Goal: Use online tool/utility: Utilize a website feature to perform a specific function

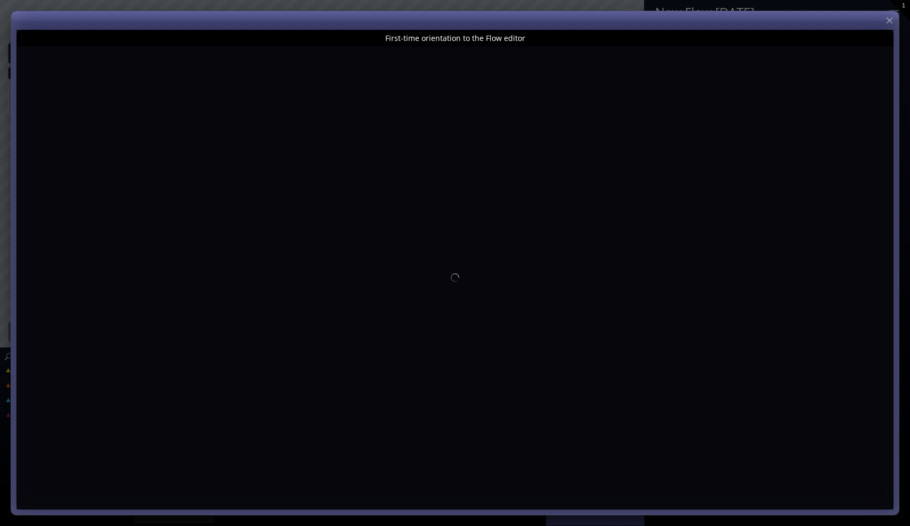
click at [460, 36] on div "First-time orientation to the Flow editor" at bounding box center [455, 38] width 876 height 16
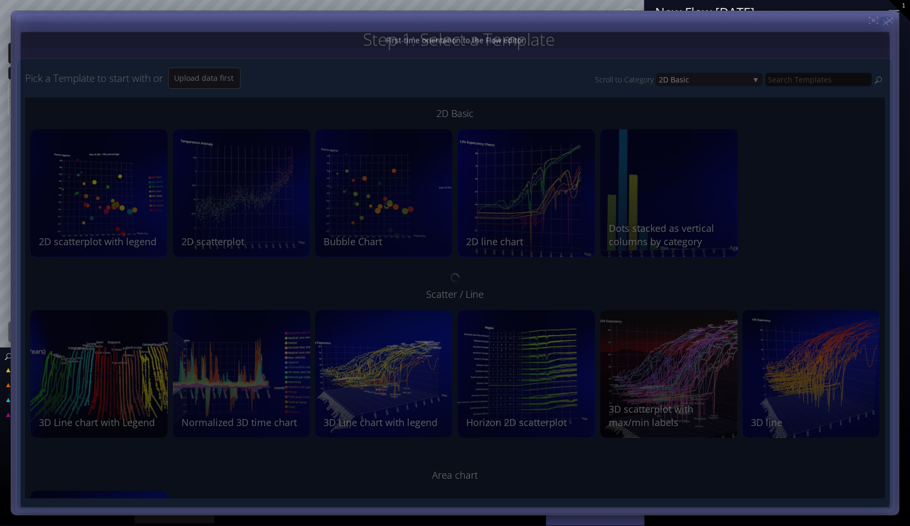
click at [889, 23] on icon at bounding box center [885, 22] width 9 height 9
type input "Magic help"
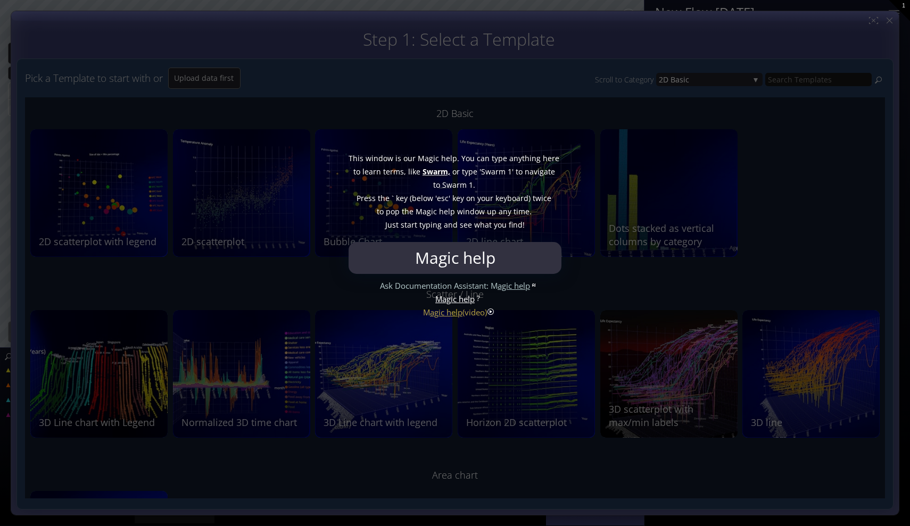
click at [474, 178] on span "1." at bounding box center [472, 184] width 6 height 13
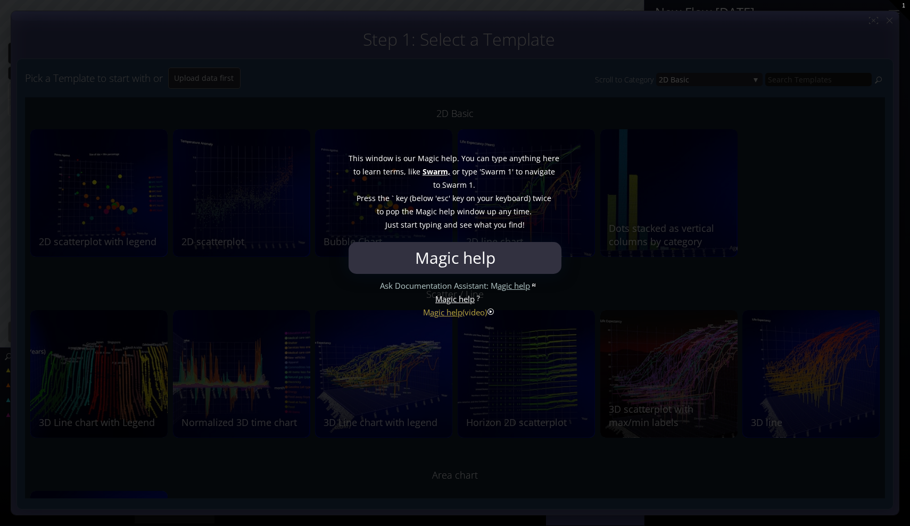
click at [491, 113] on div at bounding box center [455, 263] width 910 height 526
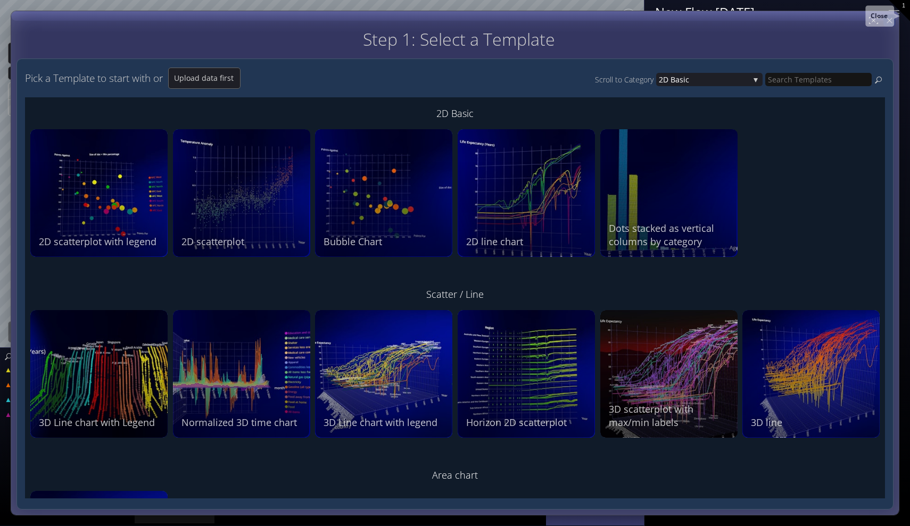
click at [891, 22] on div at bounding box center [889, 20] width 12 height 12
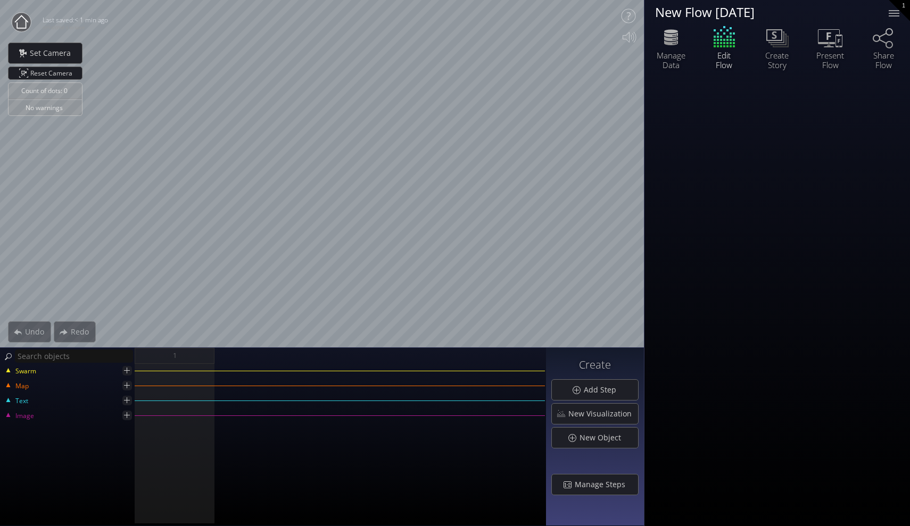
click at [29, 19] on circle at bounding box center [21, 22] width 19 height 19
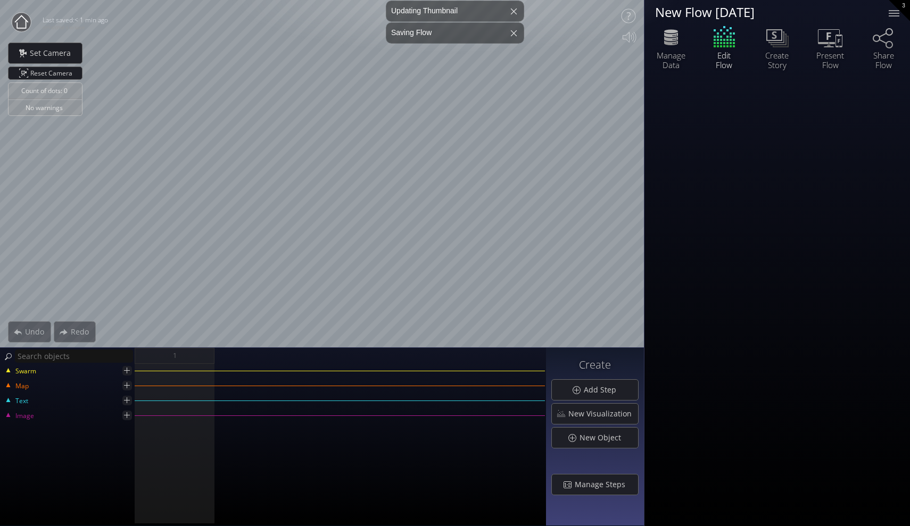
click at [26, 26] on icon at bounding box center [21, 21] width 13 height 13
click at [894, 15] on div at bounding box center [893, 13] width 21 height 21
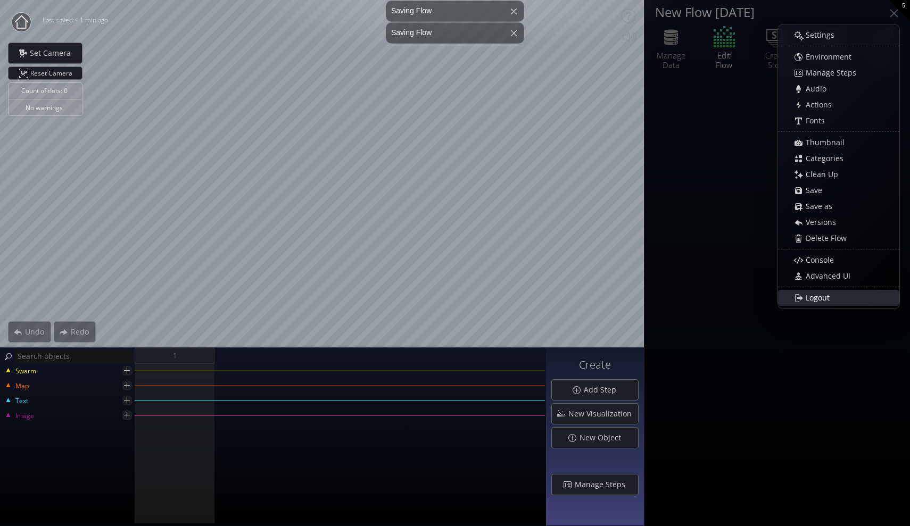
click at [841, 293] on div "Logout" at bounding box center [844, 298] width 110 height 15
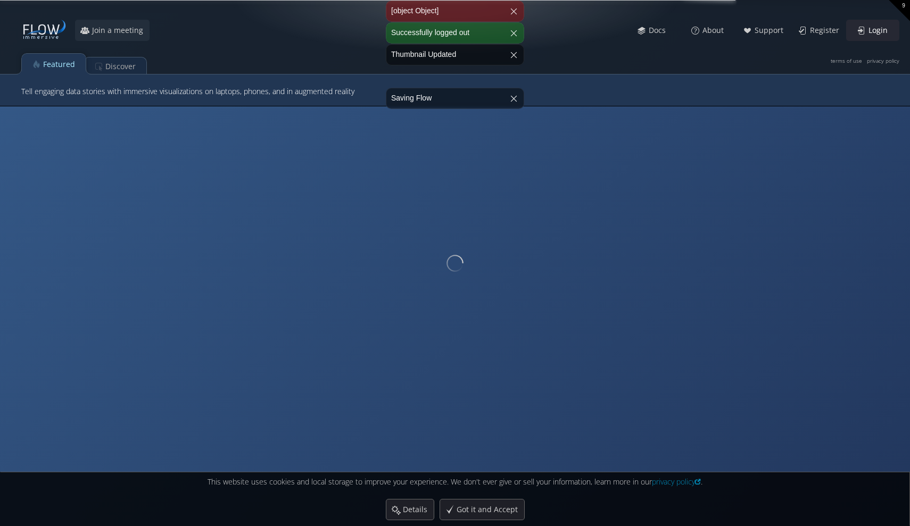
click at [875, 29] on span "Login" at bounding box center [881, 30] width 26 height 11
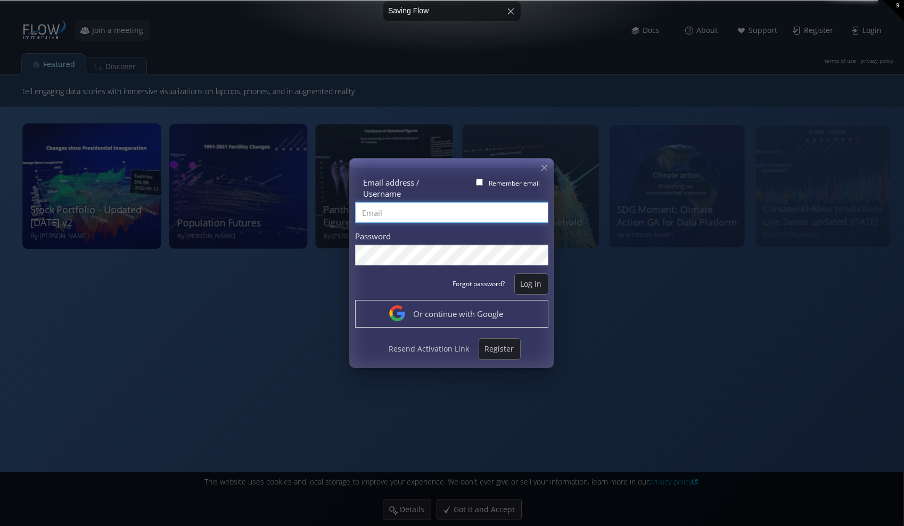
type input "zhang_jiaxi"
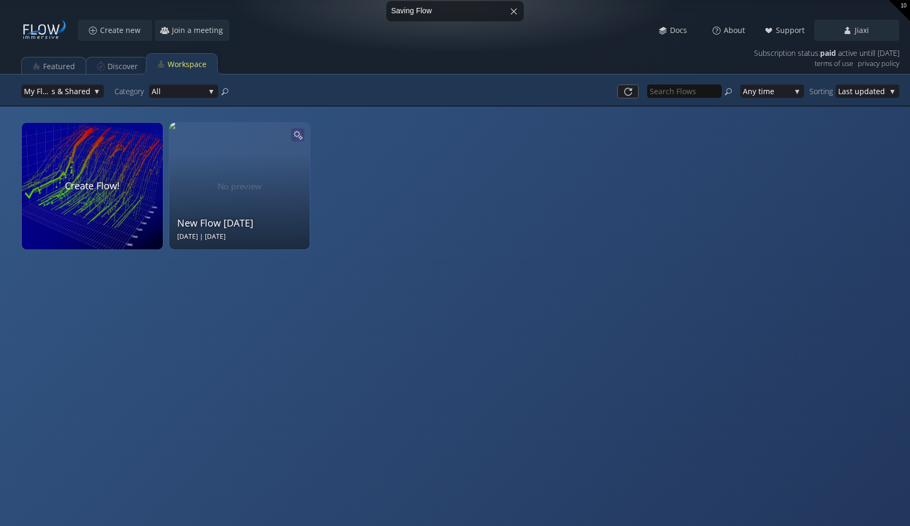
click at [299, 135] on icon at bounding box center [297, 134] width 9 height 9
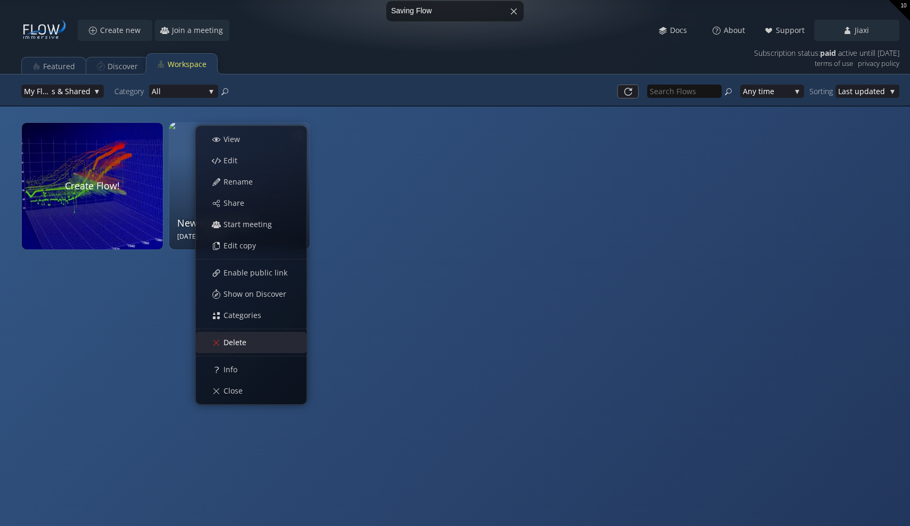
click at [248, 336] on div "Delete" at bounding box center [256, 343] width 99 height 20
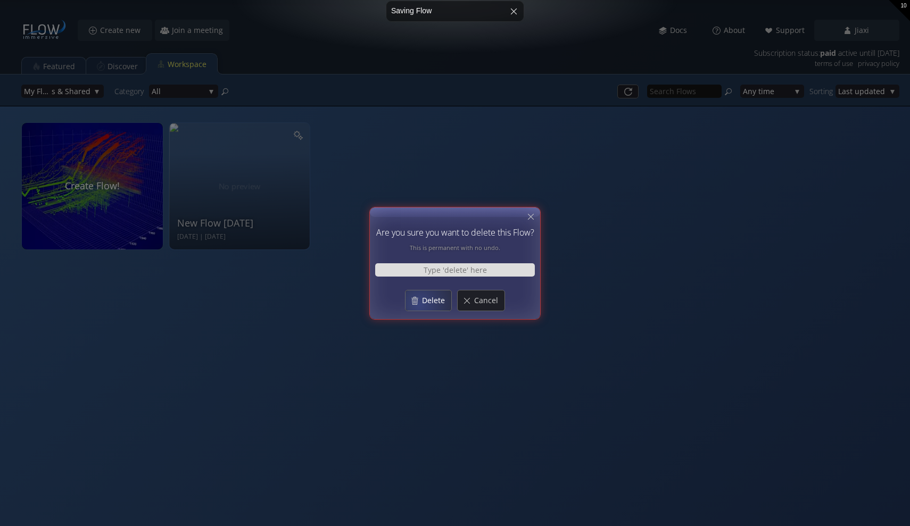
click at [420, 303] on div "Delete" at bounding box center [429, 301] width 46 height 20
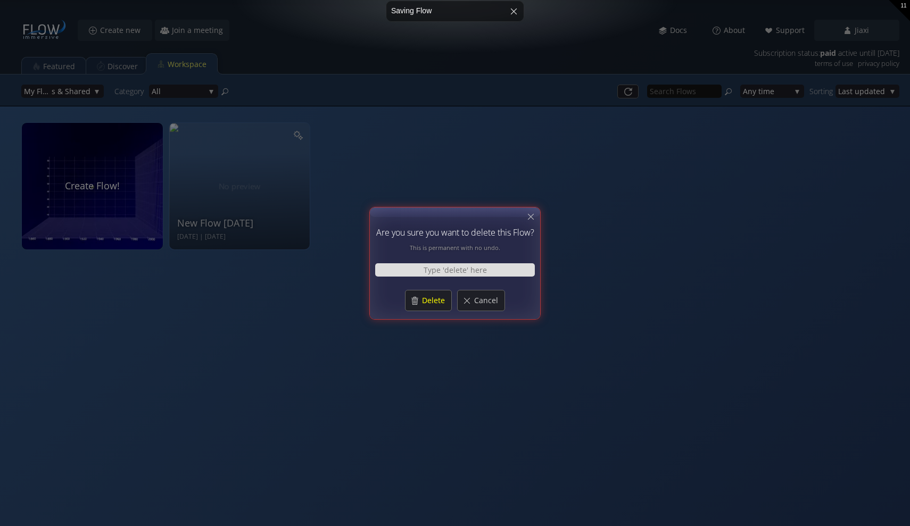
click at [530, 225] on div at bounding box center [455, 264] width 170 height 112
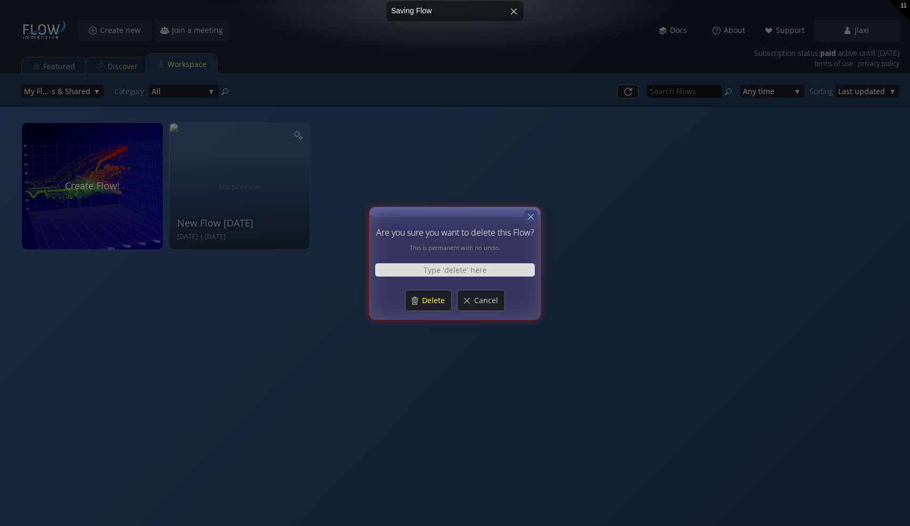
click at [533, 219] on icon at bounding box center [531, 217] width 10 height 10
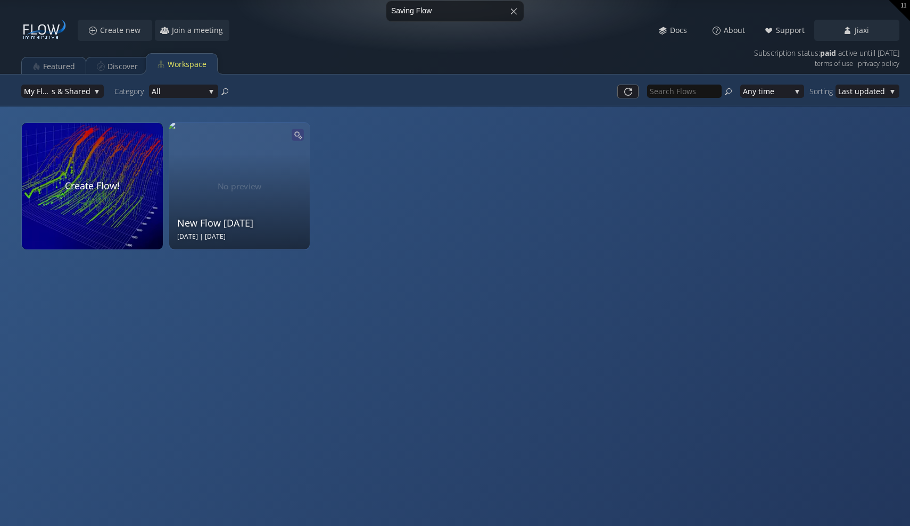
click at [299, 138] on icon at bounding box center [297, 134] width 9 height 9
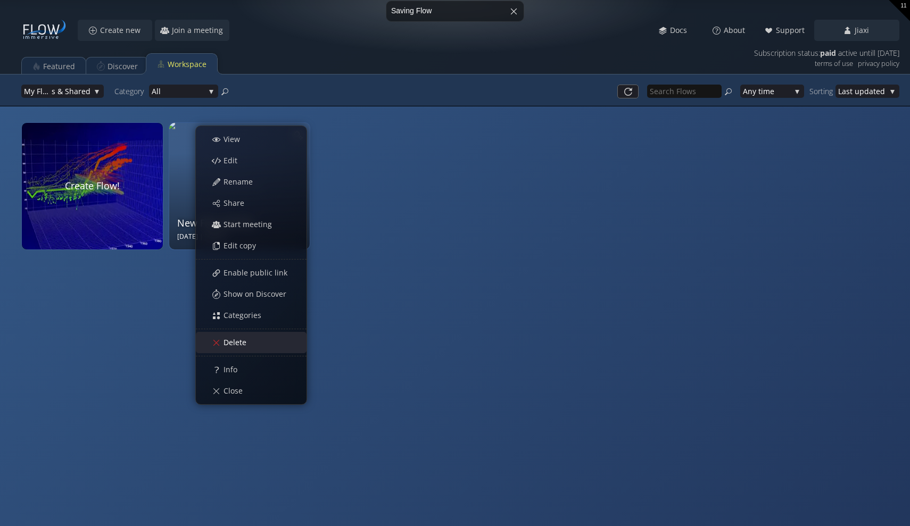
click at [267, 343] on div "Delete" at bounding box center [256, 343] width 99 height 20
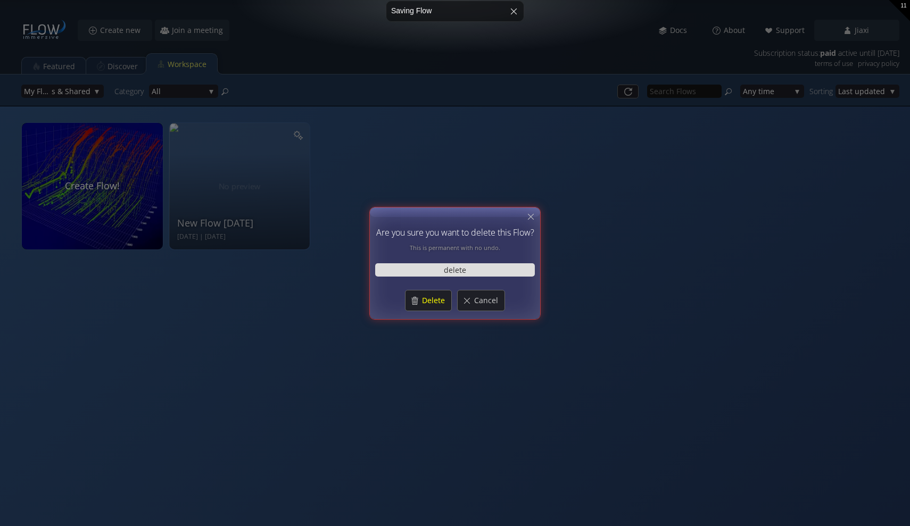
type input "delete"
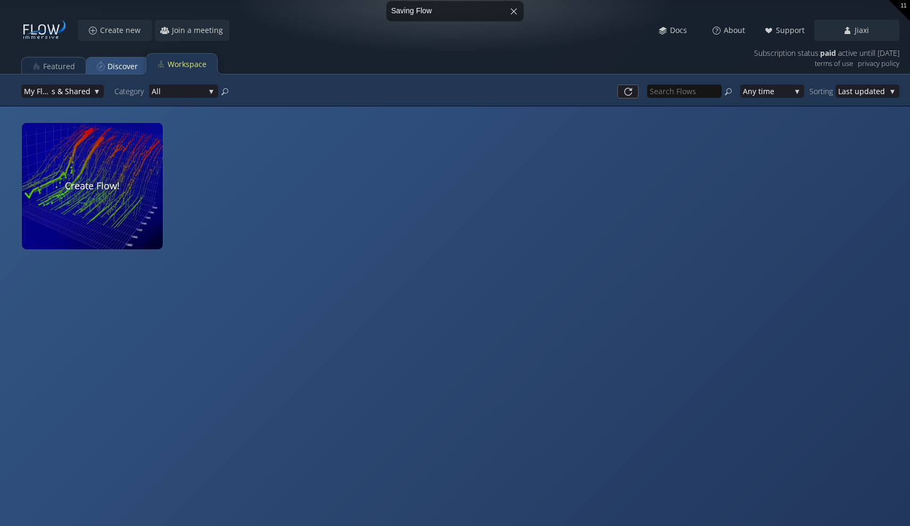
click at [126, 68] on div "Discover" at bounding box center [122, 66] width 30 height 20
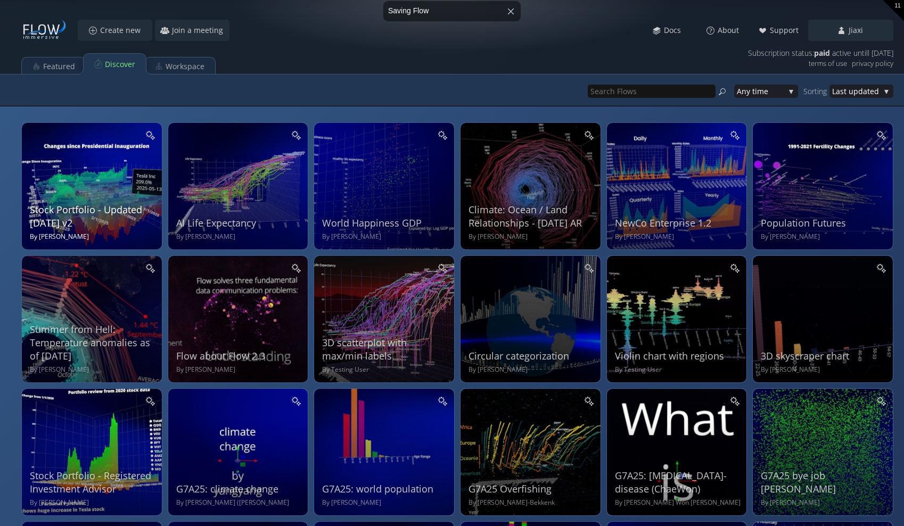
click at [121, 217] on div "Stock Portfolio - Updated [DATE] v2" at bounding box center [93, 216] width 127 height 27
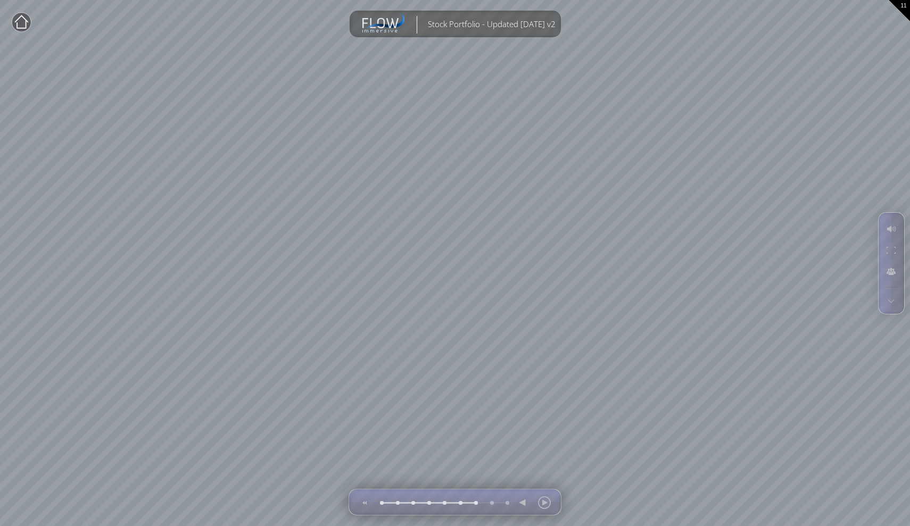
click at [19, 24] on circle at bounding box center [21, 22] width 19 height 19
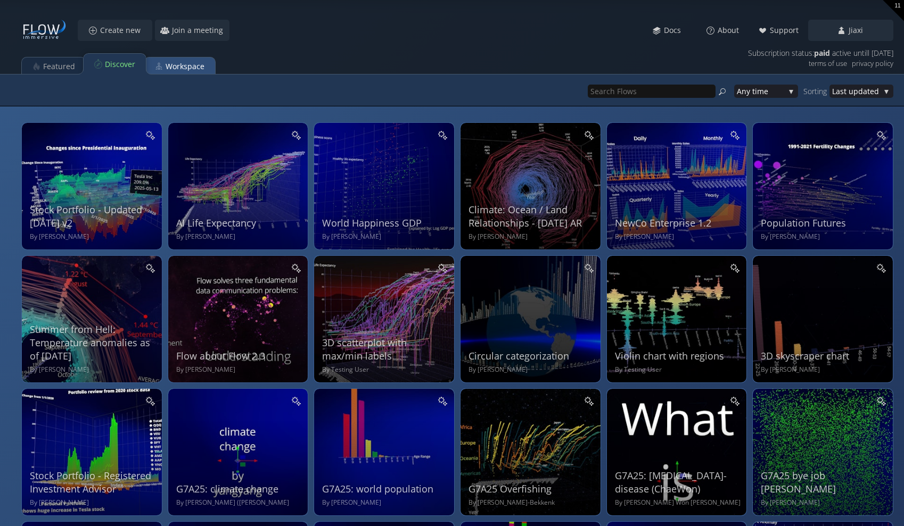
click at [201, 68] on div "Workspace" at bounding box center [185, 66] width 39 height 20
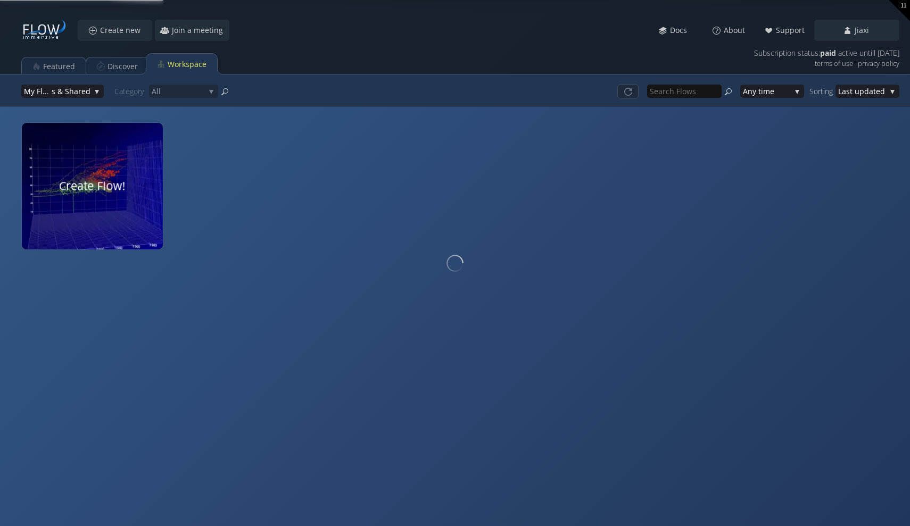
click at [123, 189] on div at bounding box center [92, 186] width 149 height 134
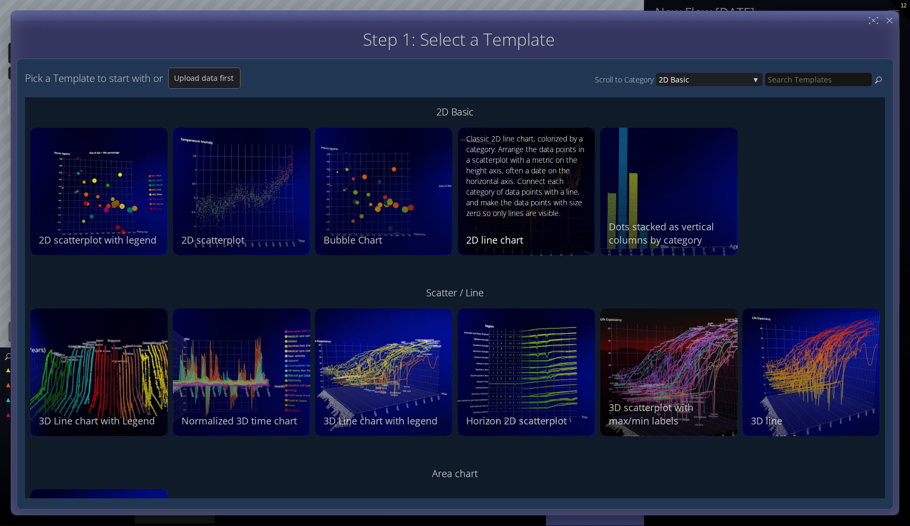
scroll to position [3, 0]
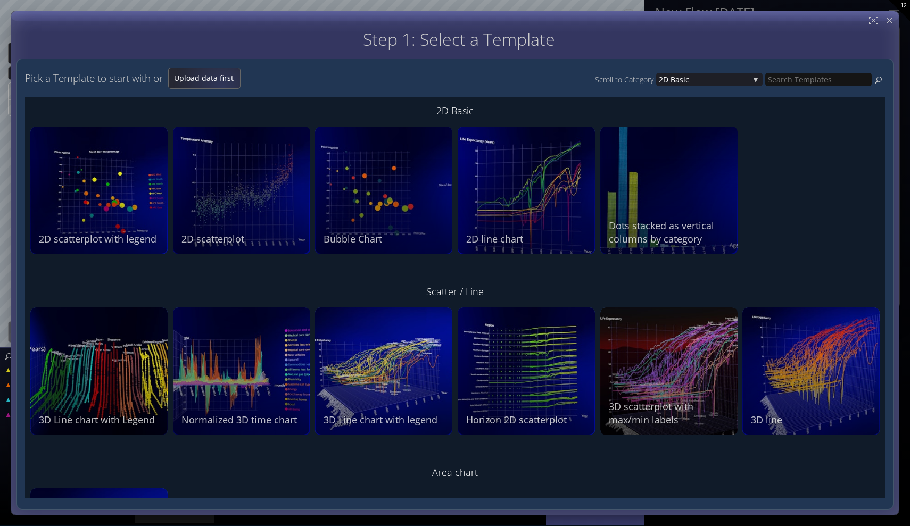
click at [225, 77] on span "Upload data first" at bounding box center [204, 78] width 71 height 11
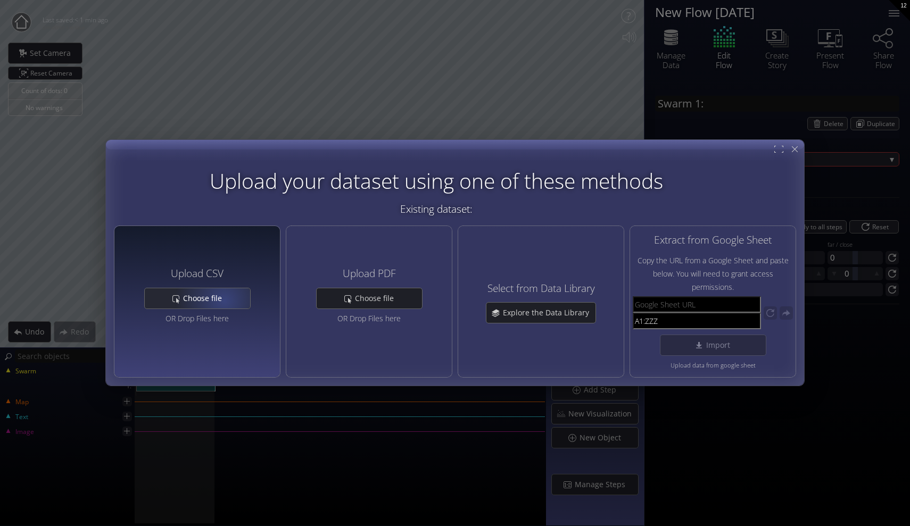
click at [224, 299] on span "Choose file" at bounding box center [206, 298] width 46 height 11
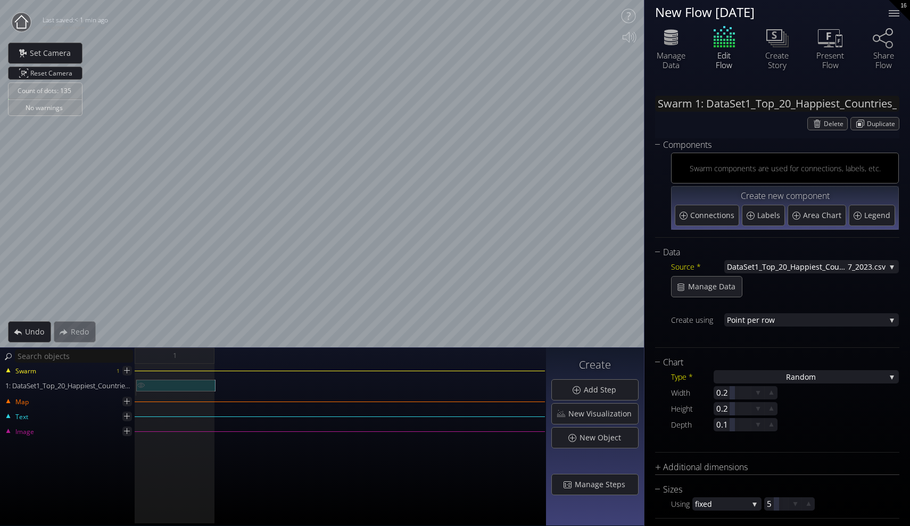
click at [185, 382] on div "1: DataSet1_Top_20_Happiest_Countries_2017_2023.csv" at bounding box center [175, 386] width 79 height 12
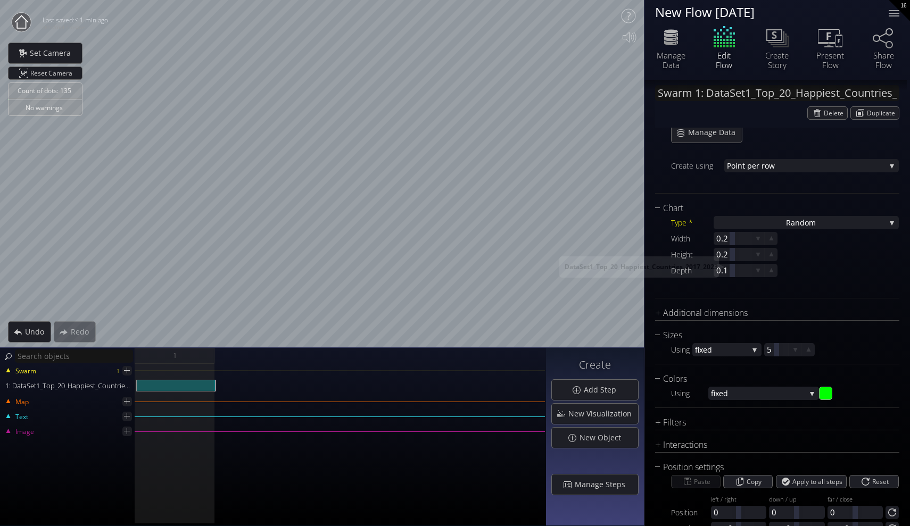
scroll to position [191, 0]
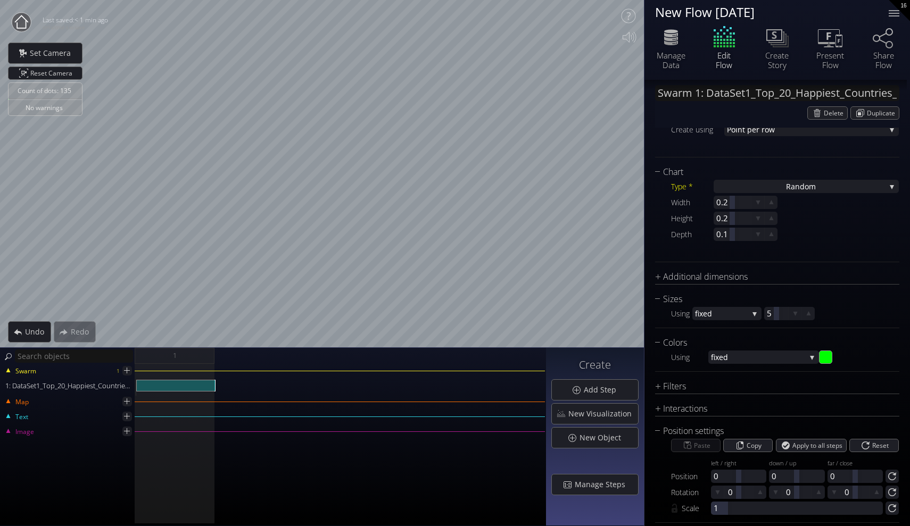
click at [771, 179] on div "Type * Ra ndom S catterplot Categoriz ed columns Map from c oordinates Map to r…" at bounding box center [777, 217] width 244 height 76
click at [771, 184] on div "Ra ndom" at bounding box center [806, 186] width 185 height 13
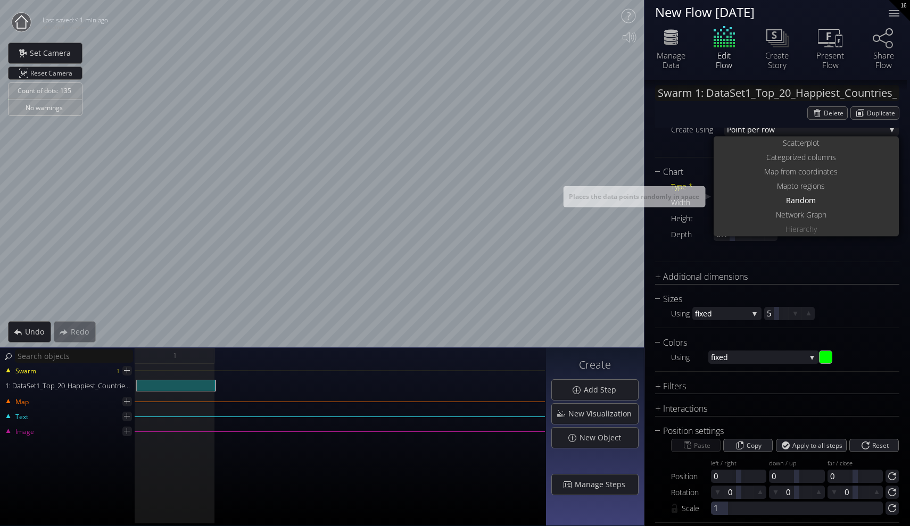
scroll to position [0, 0]
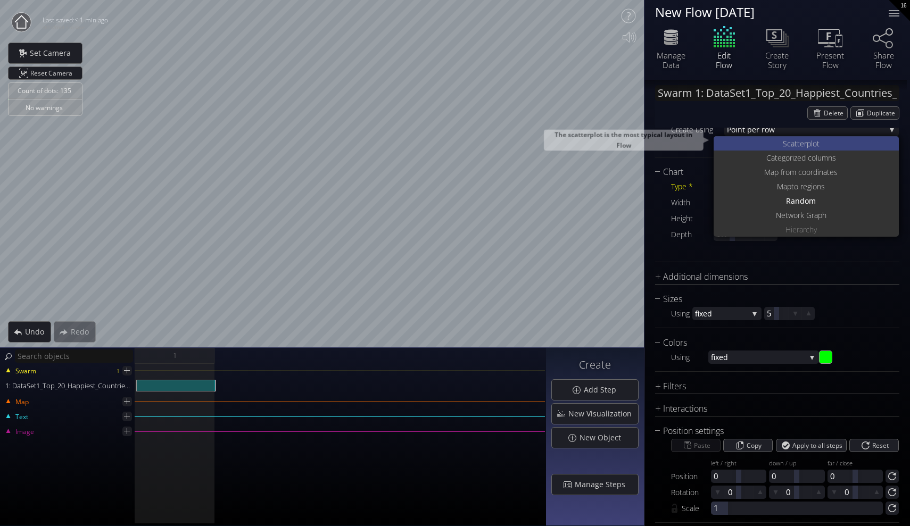
click at [790, 140] on span "catterplot" at bounding box center [803, 143] width 32 height 14
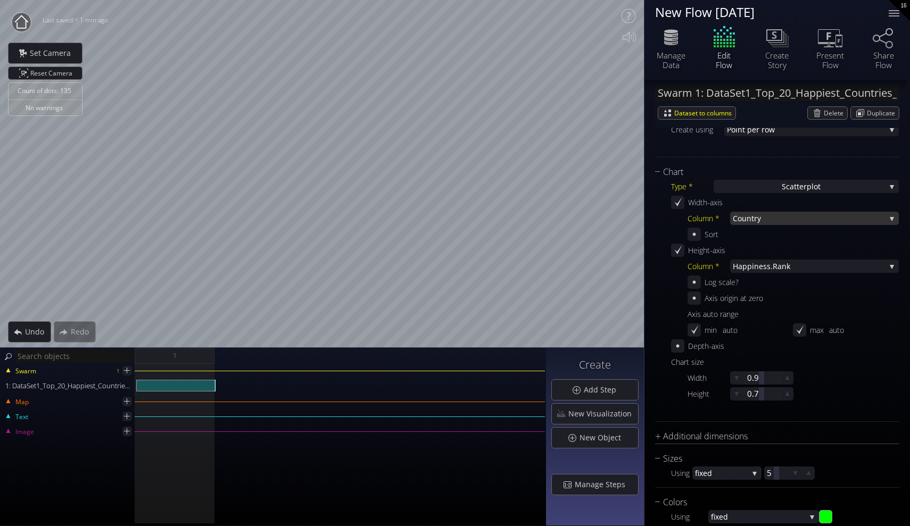
click at [749, 218] on span "Coun" at bounding box center [742, 218] width 19 height 13
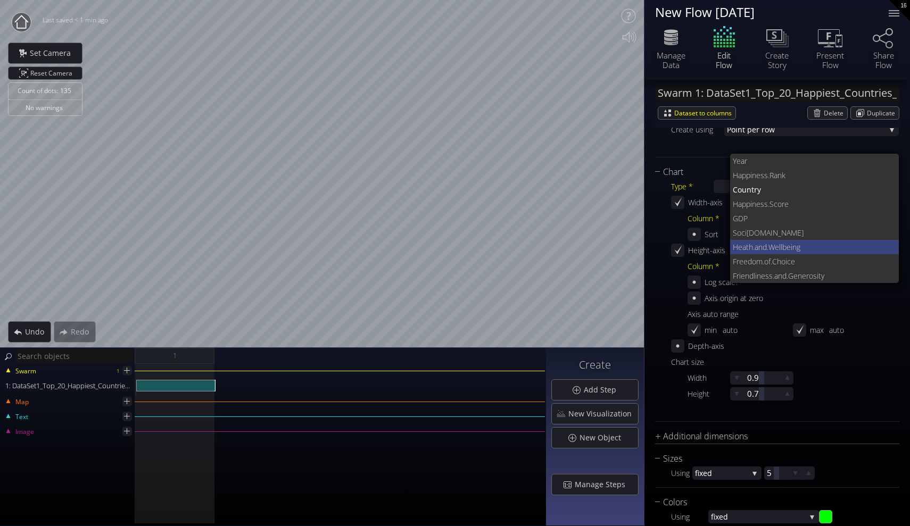
click at [755, 244] on span "Heath.and" at bounding box center [750, 247] width 34 height 14
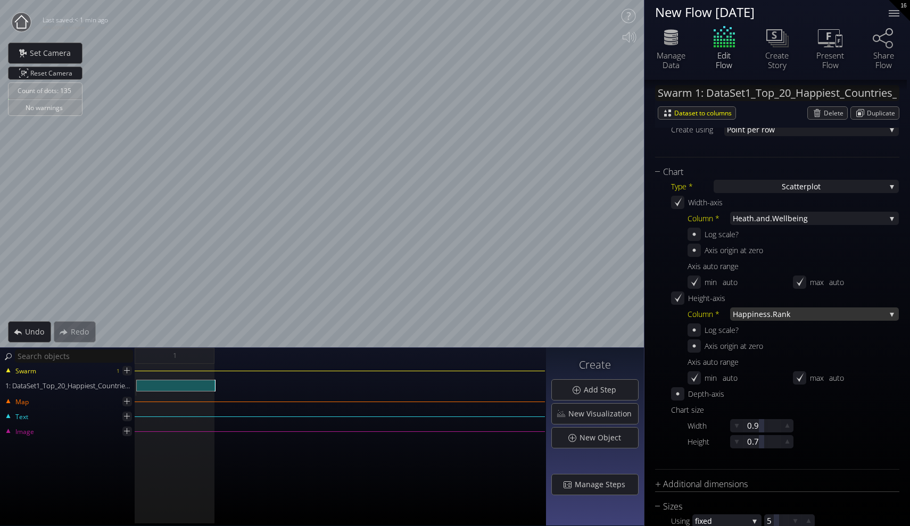
click at [830, 310] on span "iness.Rank" at bounding box center [819, 314] width 134 height 13
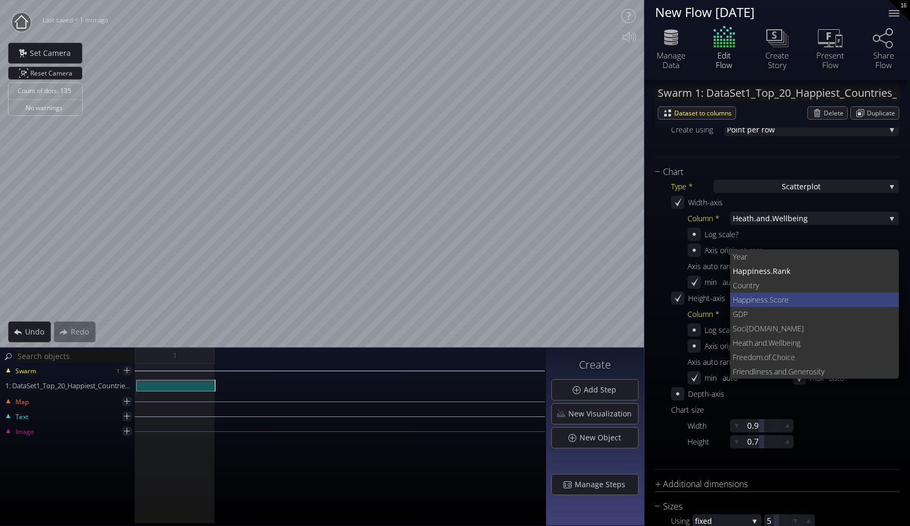
click at [796, 301] on span "ness.Score" at bounding box center [821, 300] width 139 height 14
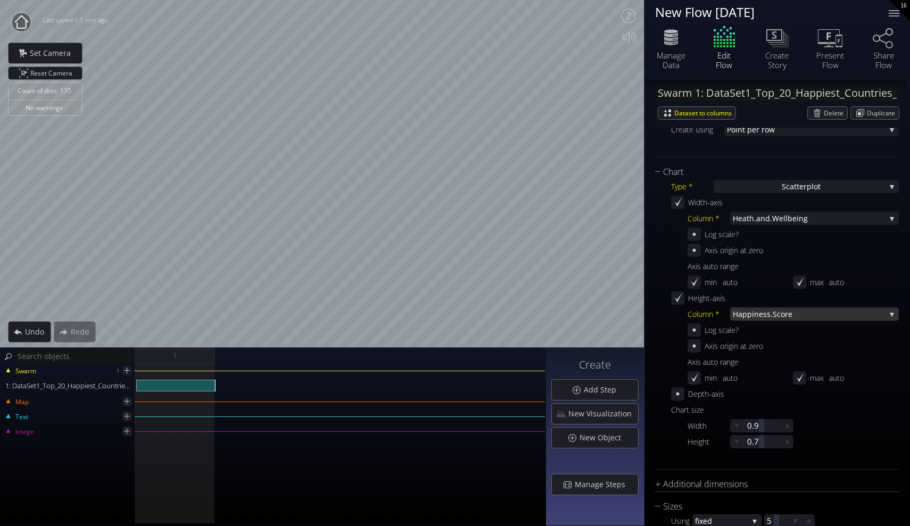
click at [825, 317] on span "ness.Score" at bounding box center [819, 314] width 131 height 13
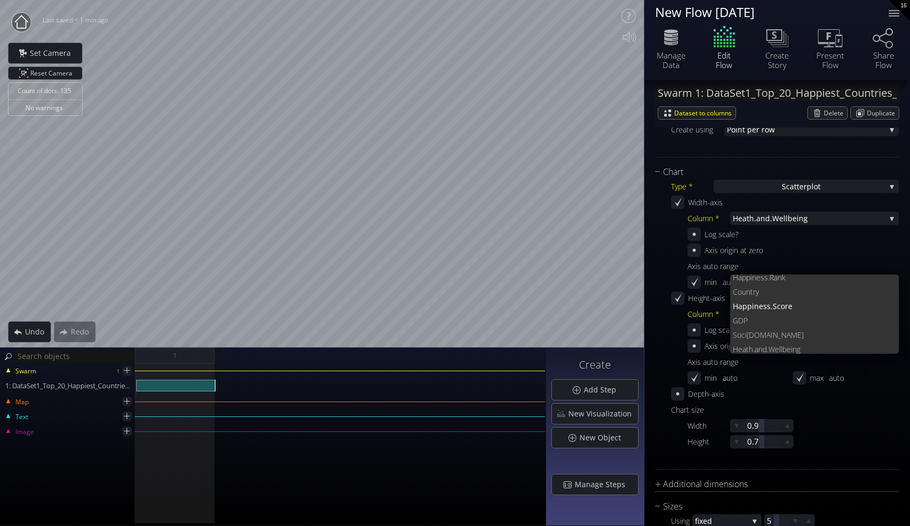
click at [663, 262] on div "Type * S catterplot S catterplot Categoriz ed columns Map from c oordinates Map…" at bounding box center [777, 320] width 244 height 283
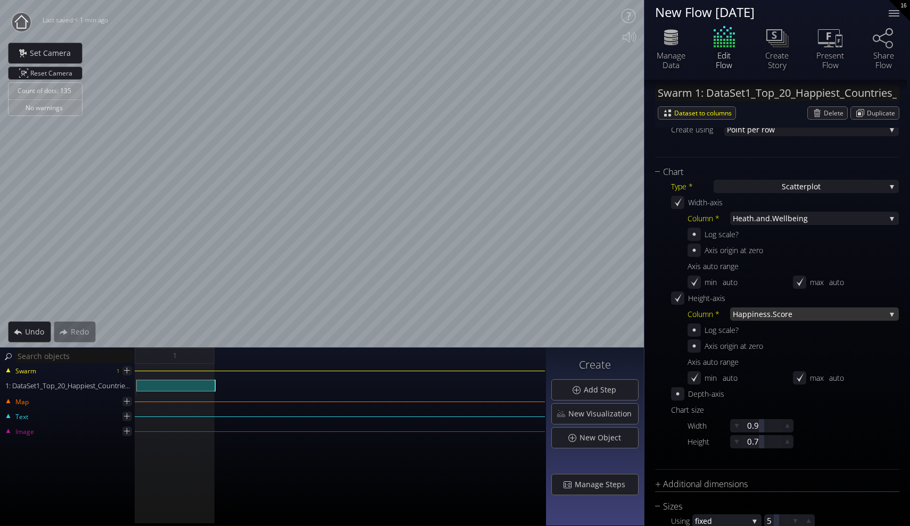
click at [774, 316] on span "ness.Score" at bounding box center [819, 314] width 131 height 13
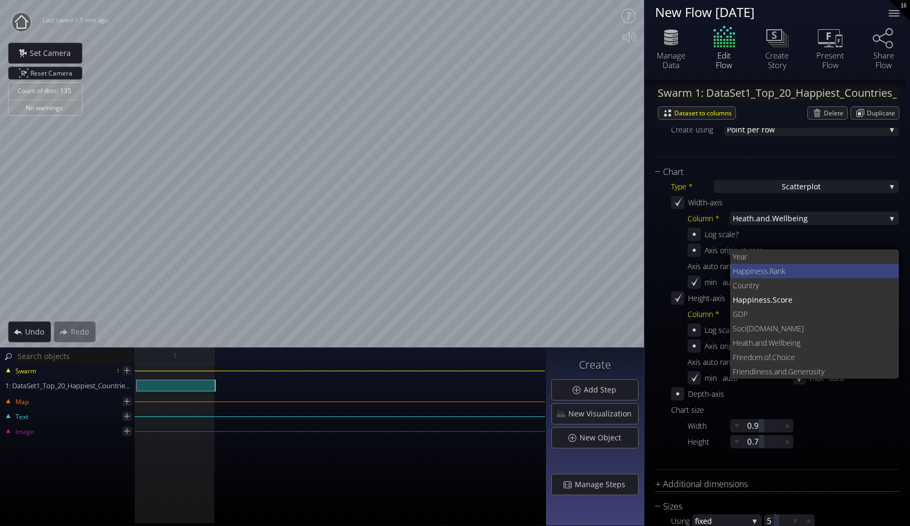
click at [796, 269] on span "iness.Rank" at bounding box center [820, 271] width 140 height 14
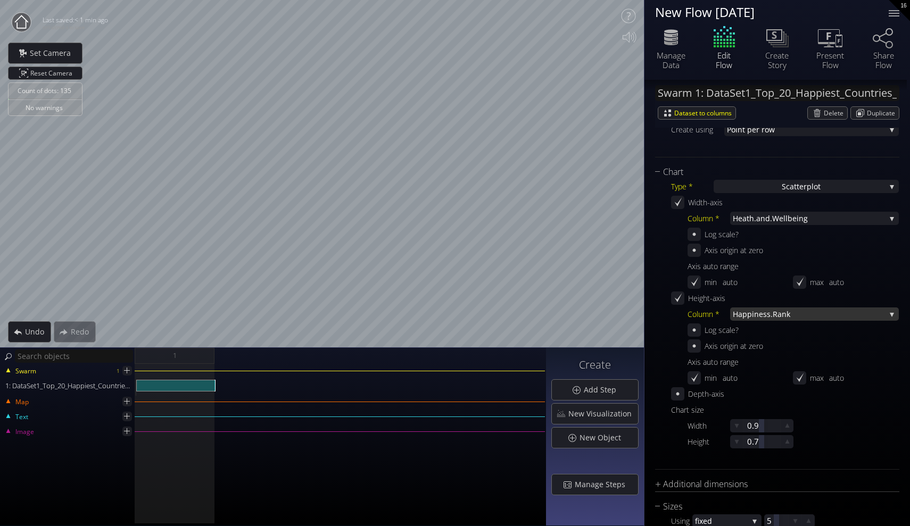
click at [824, 308] on span "iness.Rank" at bounding box center [819, 314] width 134 height 13
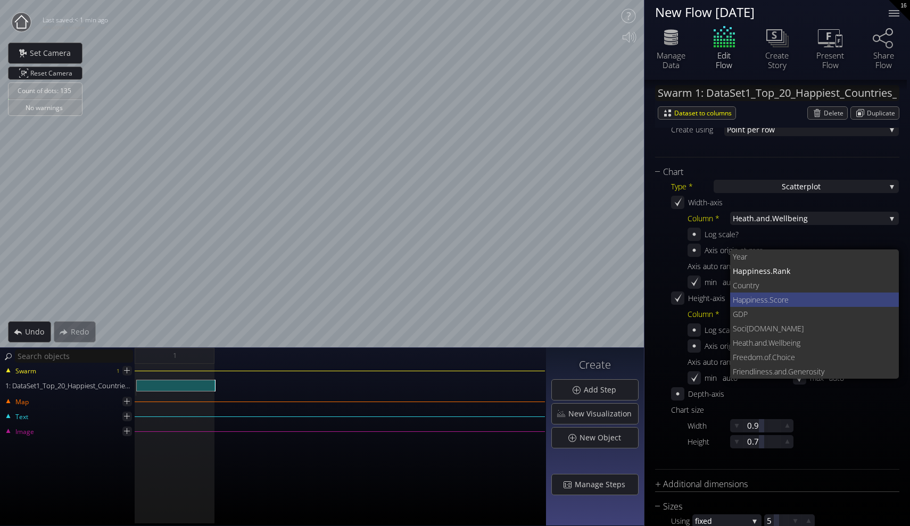
click at [789, 302] on span "ness.Score" at bounding box center [821, 300] width 139 height 14
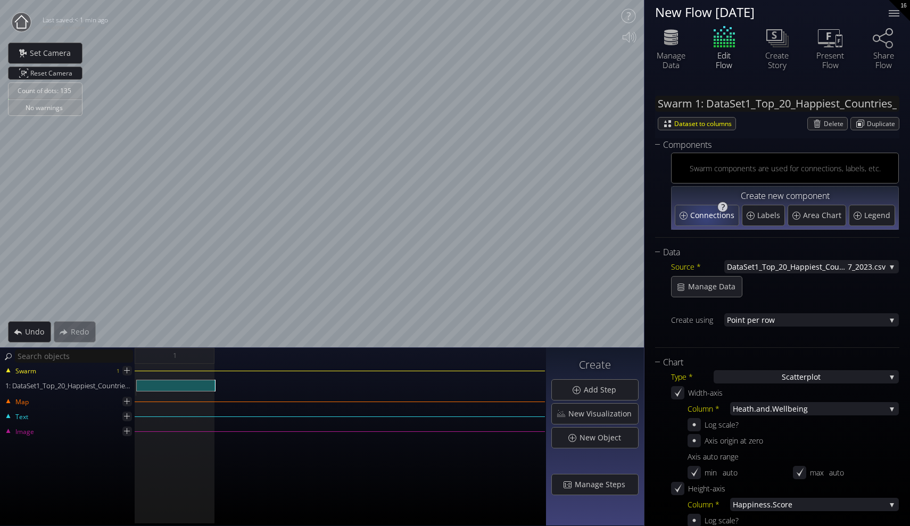
click at [702, 215] on span "Connections" at bounding box center [713, 215] width 47 height 11
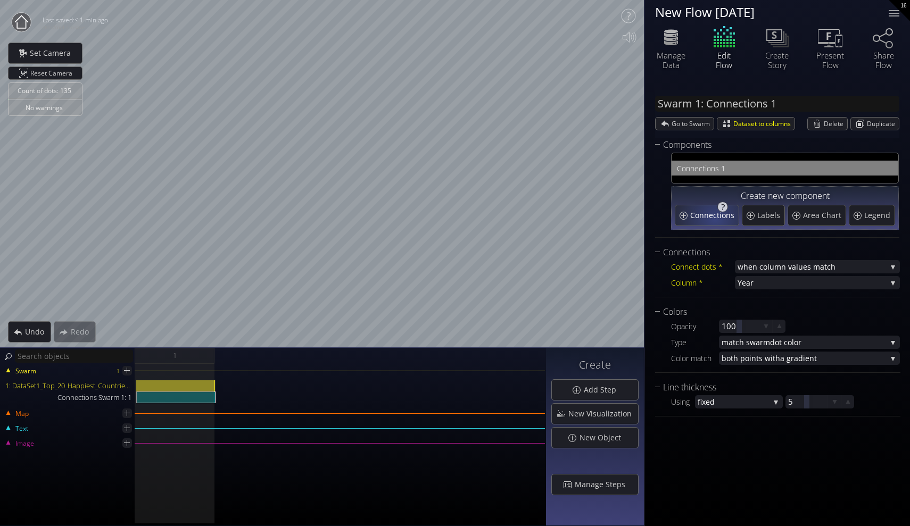
click at [715, 219] on span "Connections" at bounding box center [713, 215] width 47 height 11
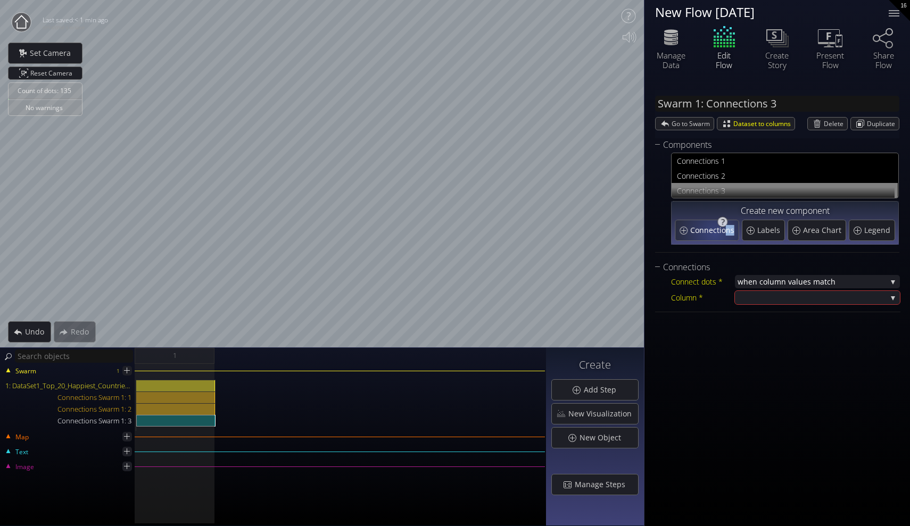
click at [715, 219] on div "Connections Labels Area Chart Legend" at bounding box center [785, 229] width 220 height 23
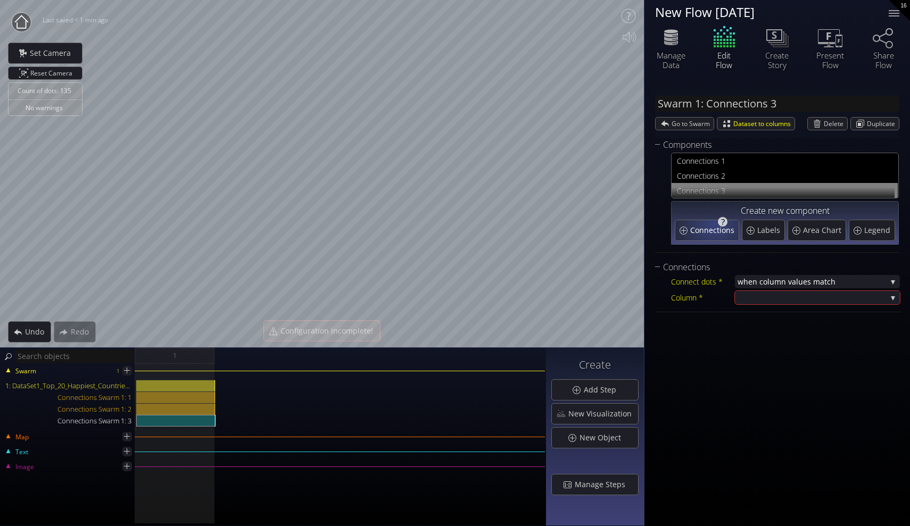
click at [714, 226] on span "Connections" at bounding box center [713, 230] width 47 height 11
type input "Swarm 1: Connections 4"
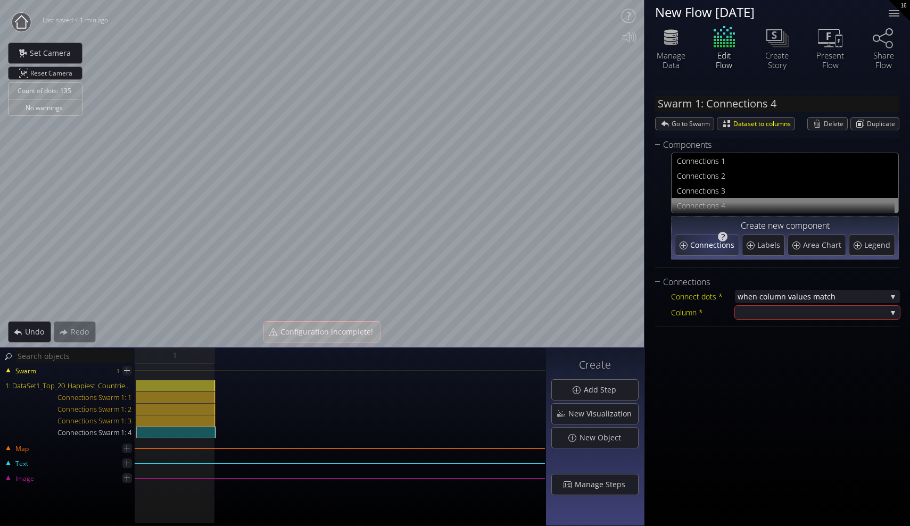
click at [714, 227] on div "Create new component" at bounding box center [785, 226] width 220 height 13
click at [24, 324] on div "Undo" at bounding box center [30, 332] width 42 height 20
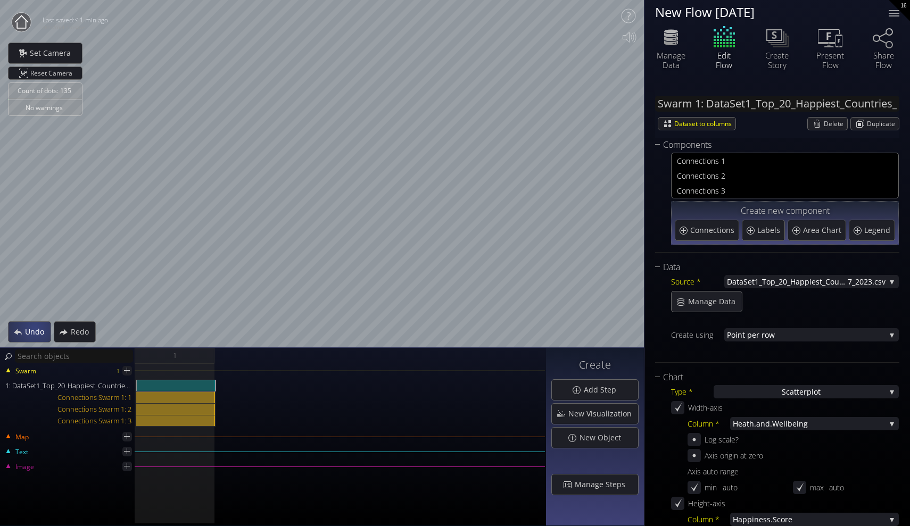
click at [35, 327] on span "Undo" at bounding box center [37, 332] width 26 height 11
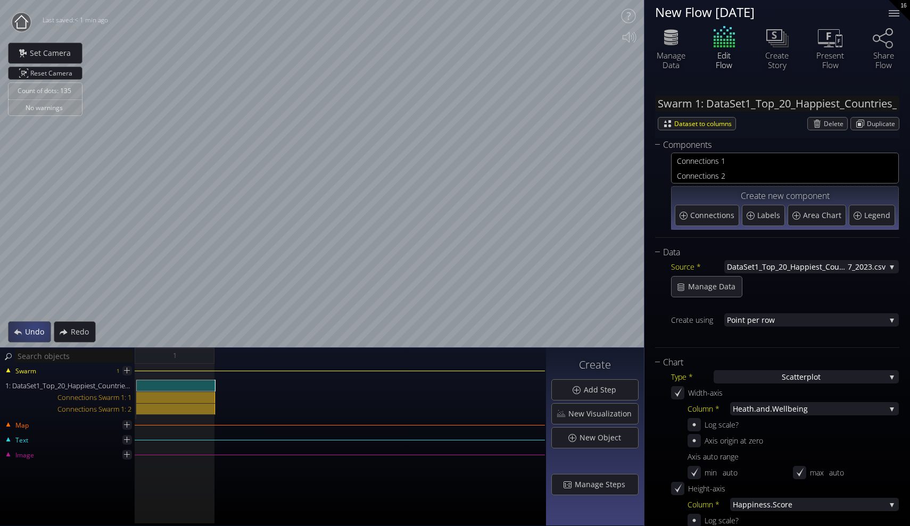
click at [35, 327] on span "Undo" at bounding box center [37, 332] width 26 height 11
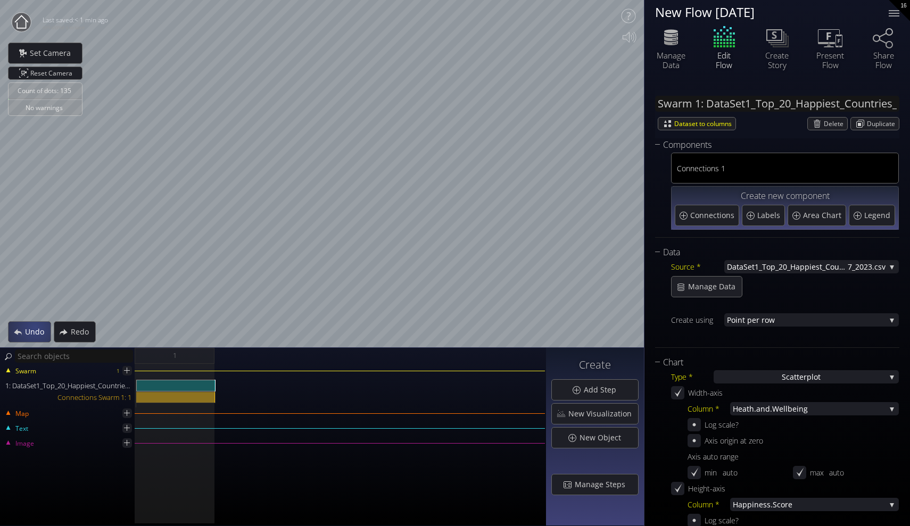
click at [35, 327] on span "Undo" at bounding box center [37, 332] width 26 height 11
click at [727, 217] on span "Connections" at bounding box center [713, 215] width 47 height 11
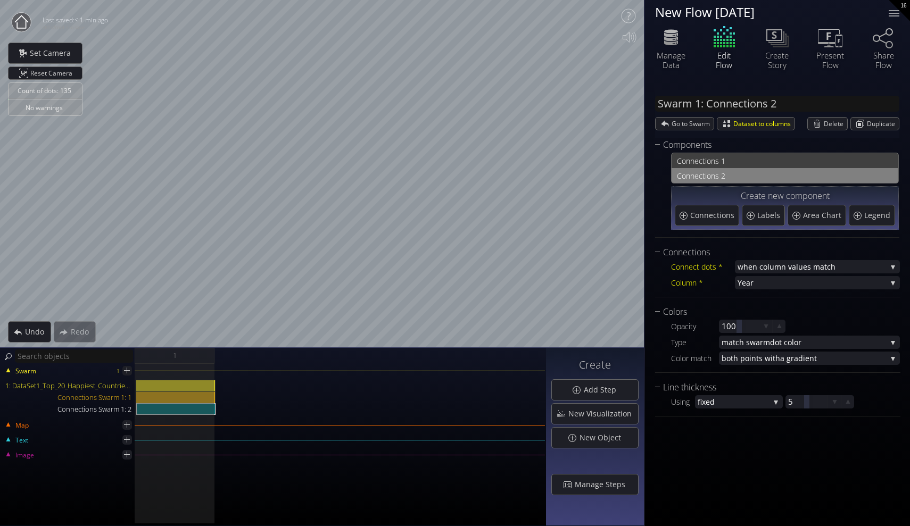
click at [781, 159] on span "nections 1" at bounding box center [791, 160] width 202 height 13
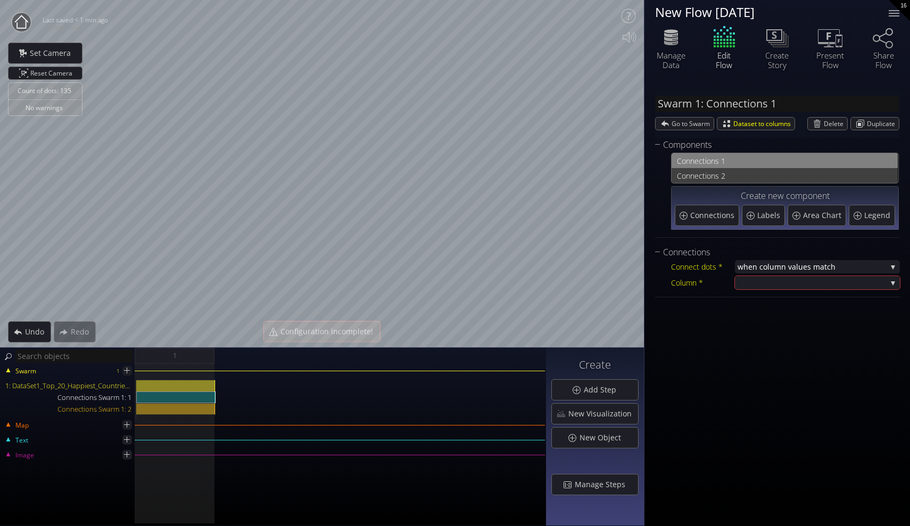
click at [771, 180] on span "nections 2" at bounding box center [791, 175] width 202 height 13
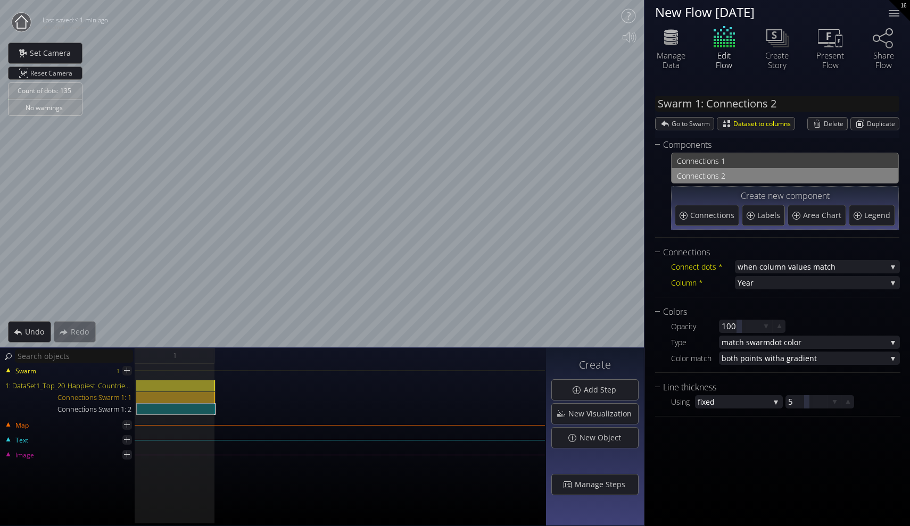
click at [773, 164] on span "nections 1" at bounding box center [791, 160] width 202 height 13
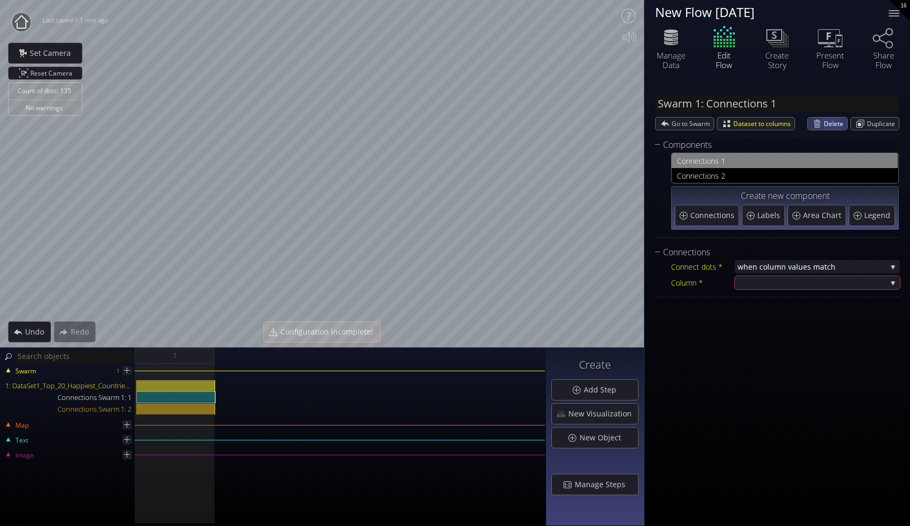
click at [832, 120] on span "Delete" at bounding box center [835, 124] width 23 height 12
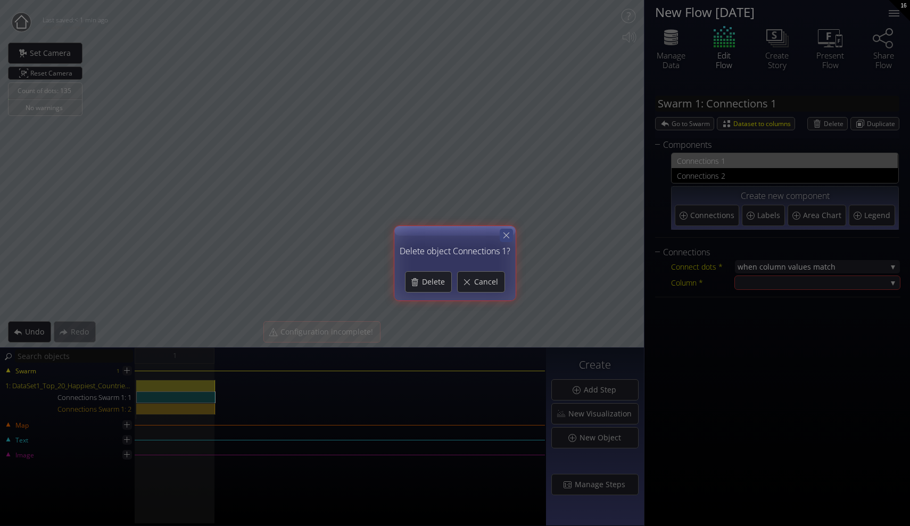
click at [503, 234] on icon at bounding box center [506, 235] width 10 height 10
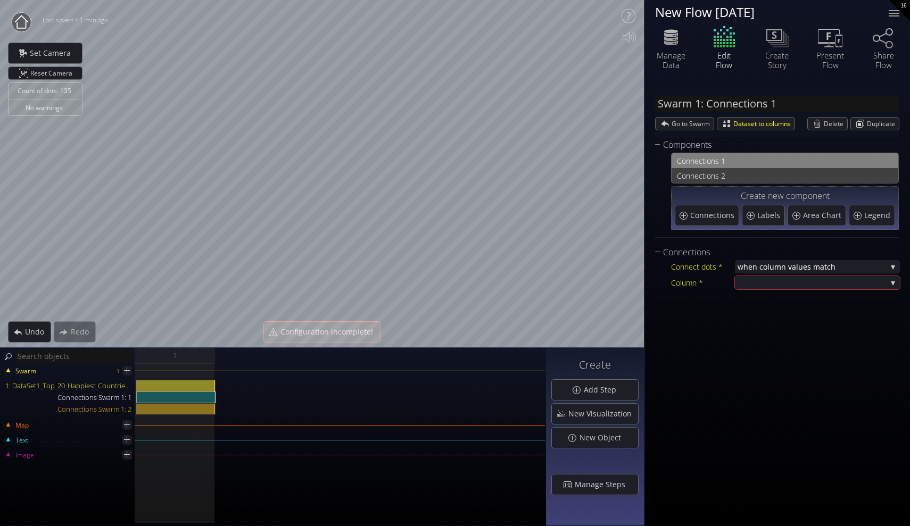
click at [793, 175] on span "nections 2" at bounding box center [791, 175] width 202 height 13
type input "Swarm 1: Connections 2"
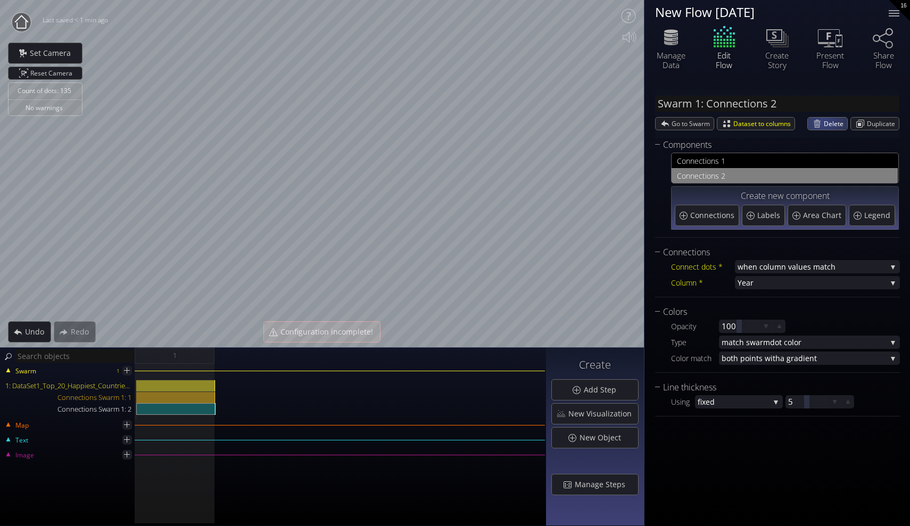
click at [823, 121] on div "Delete" at bounding box center [827, 124] width 39 height 12
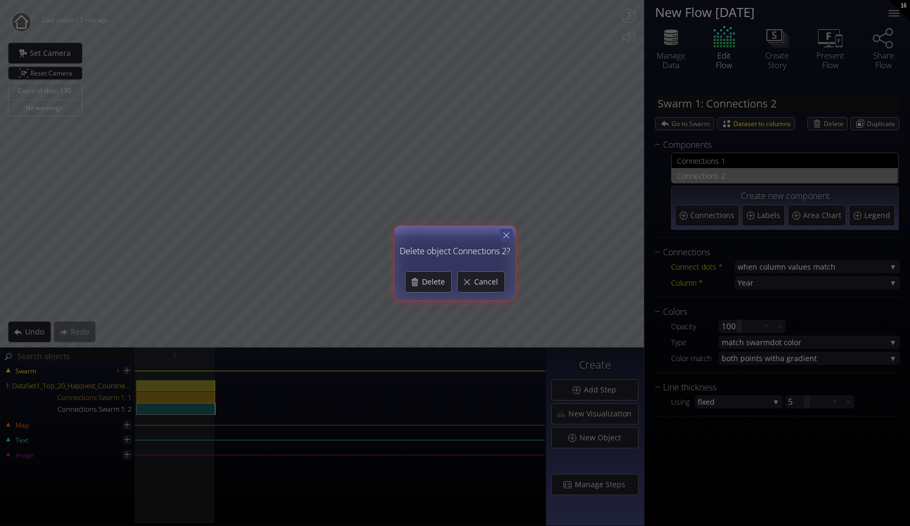
click at [504, 237] on icon at bounding box center [506, 236] width 6 height 6
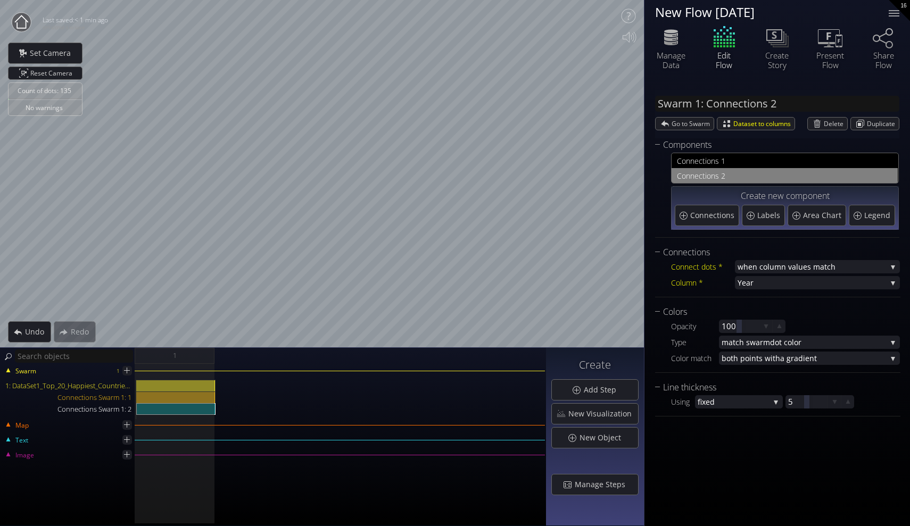
click at [818, 276] on div "Connect dots * when column va lues match when column va lues match to a xis or …" at bounding box center [777, 274] width 245 height 30
click at [818, 276] on span "Year" at bounding box center [812, 282] width 149 height 13
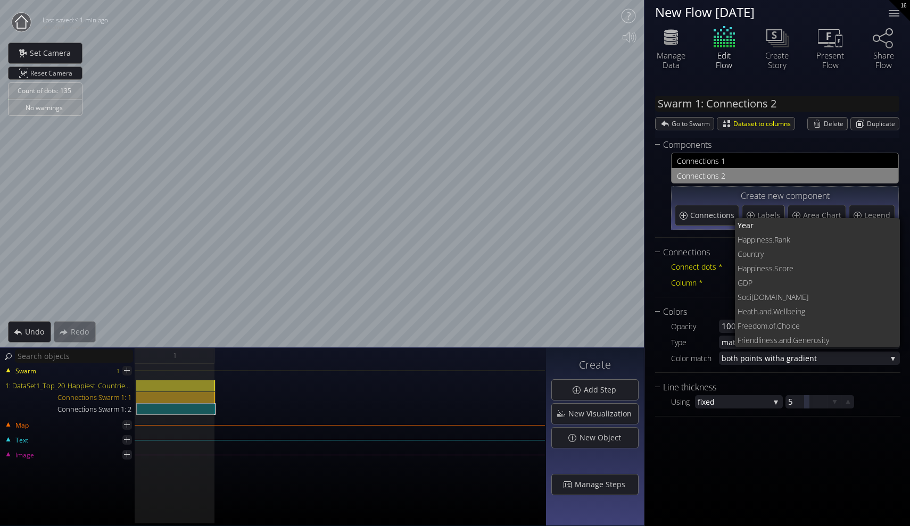
click at [683, 288] on div "Column *" at bounding box center [703, 282] width 64 height 13
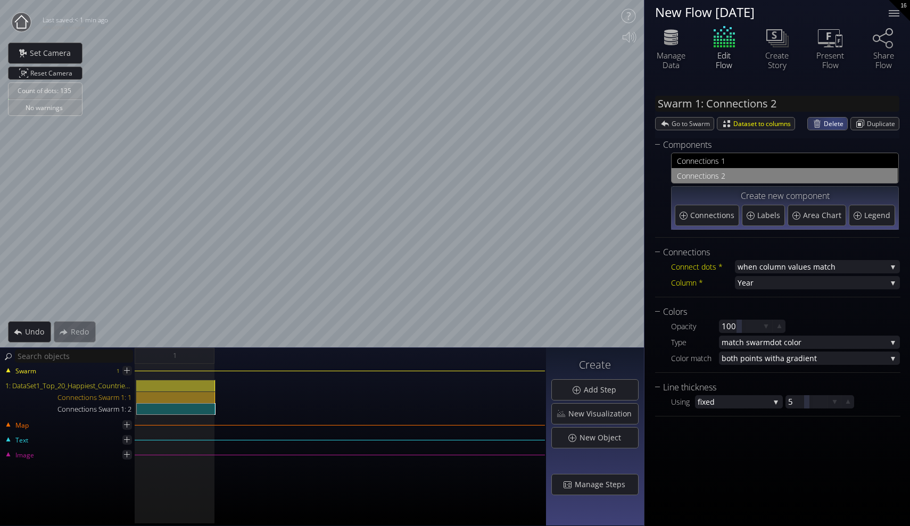
click at [834, 123] on span "Delete" at bounding box center [835, 124] width 23 height 12
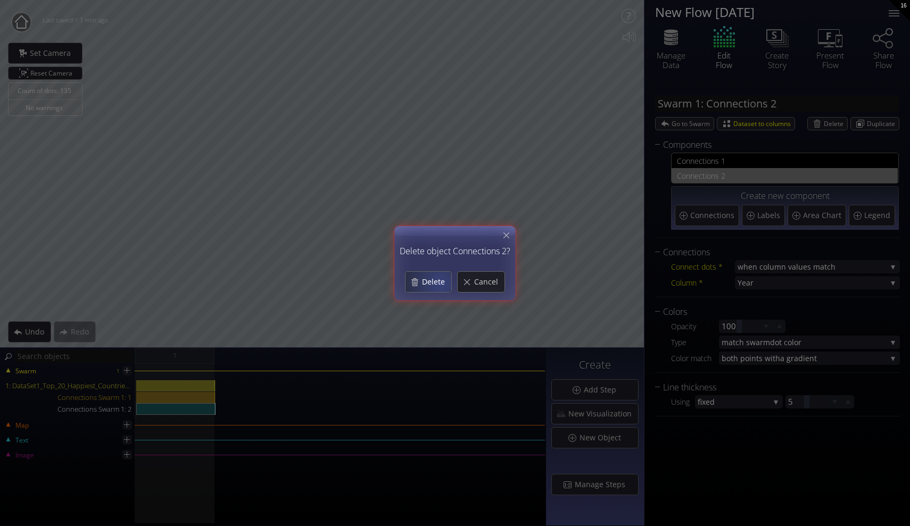
click at [440, 282] on span "Delete" at bounding box center [436, 282] width 30 height 11
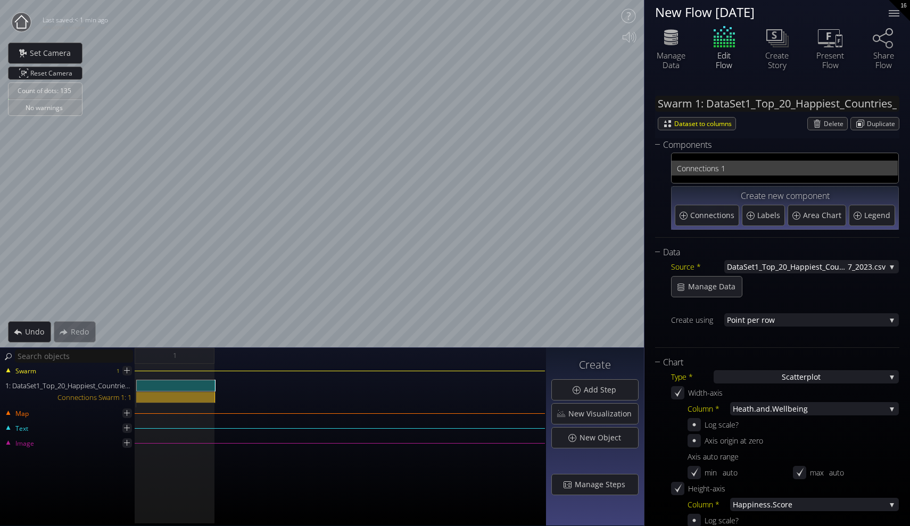
click at [698, 162] on span "nections 1" at bounding box center [791, 168] width 202 height 13
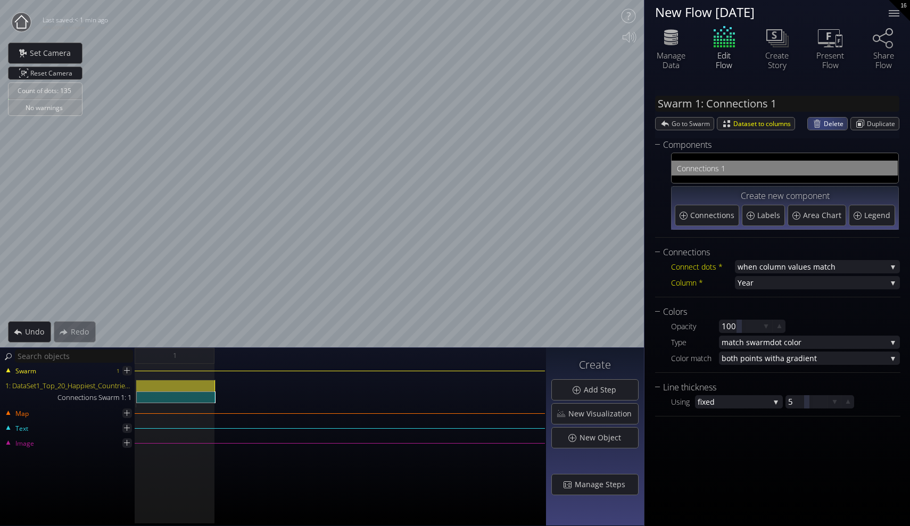
click at [823, 125] on div "Delete" at bounding box center [827, 124] width 39 height 12
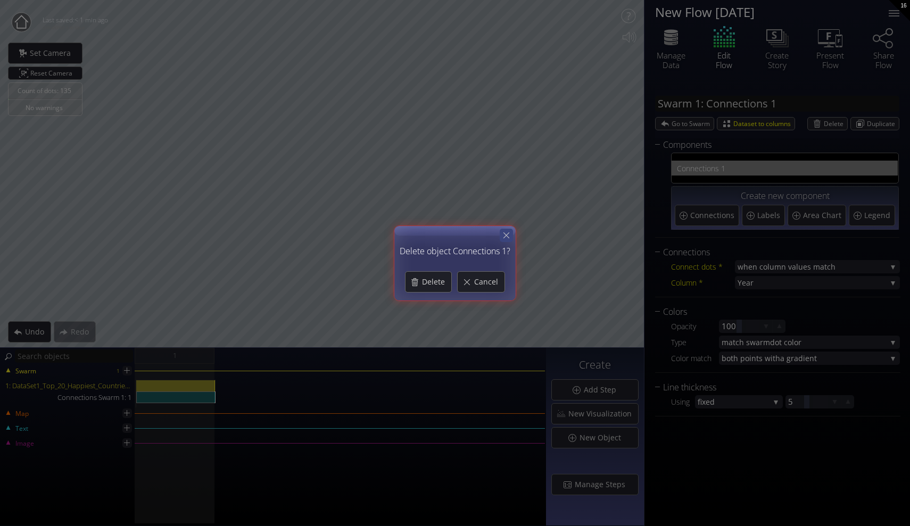
click at [509, 237] on icon at bounding box center [506, 235] width 10 height 10
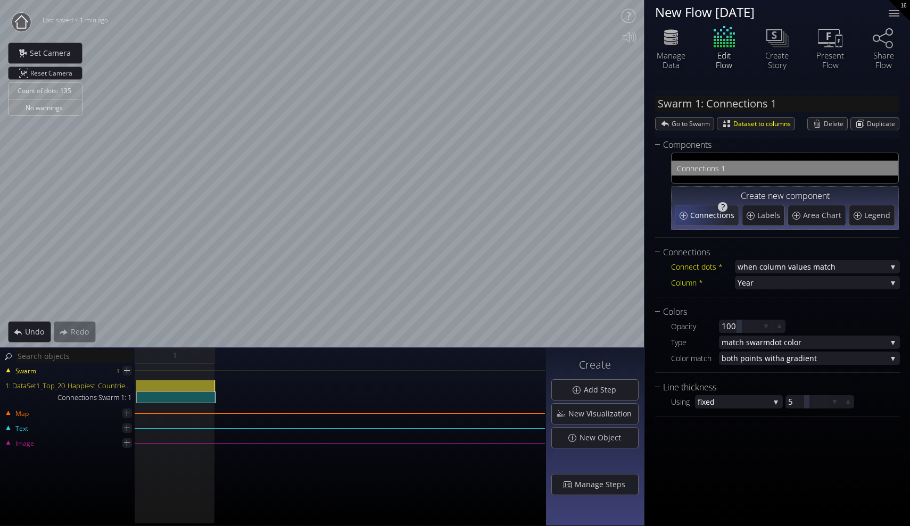
click at [688, 213] on div "Connections" at bounding box center [706, 215] width 63 height 20
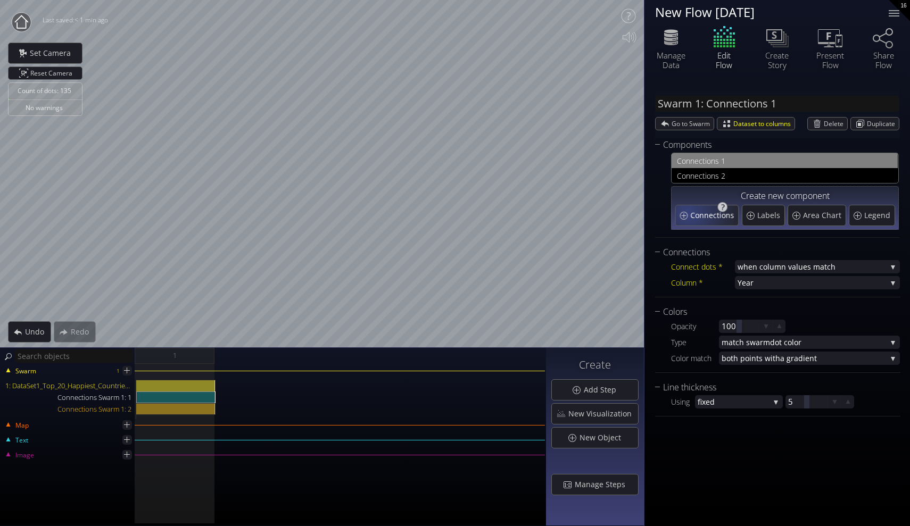
type input "Swarm 1: Connections 2"
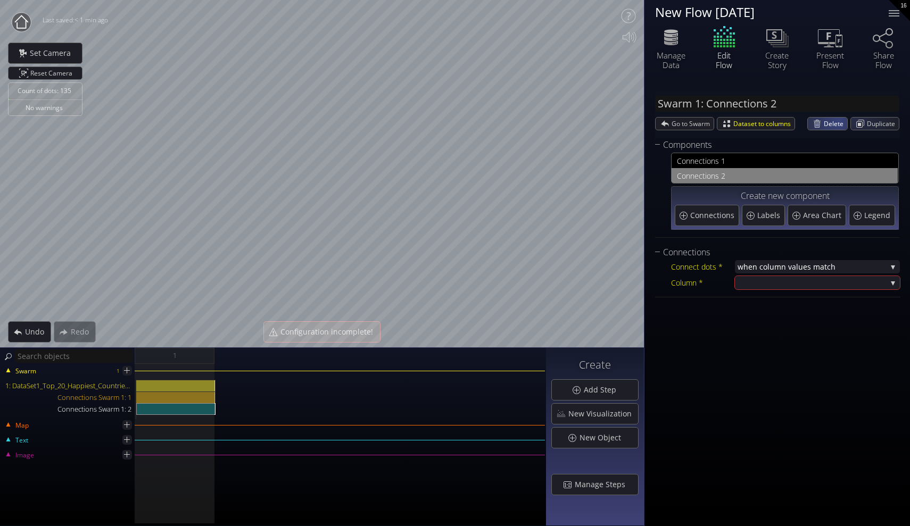
click at [836, 122] on span "Delete" at bounding box center [835, 124] width 23 height 12
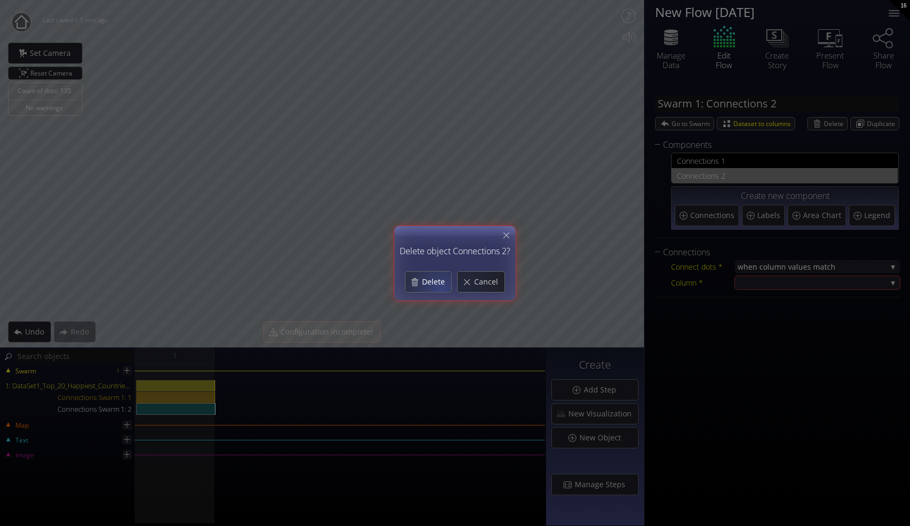
click at [440, 289] on div "Delete" at bounding box center [429, 282] width 46 height 20
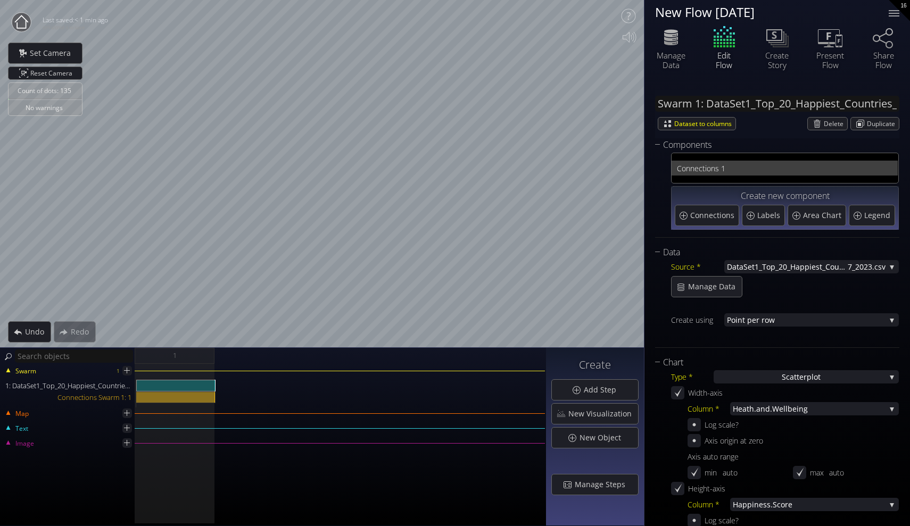
click at [791, 169] on span "nections 1" at bounding box center [791, 168] width 202 height 13
type input "Swarm 1: Connections 1"
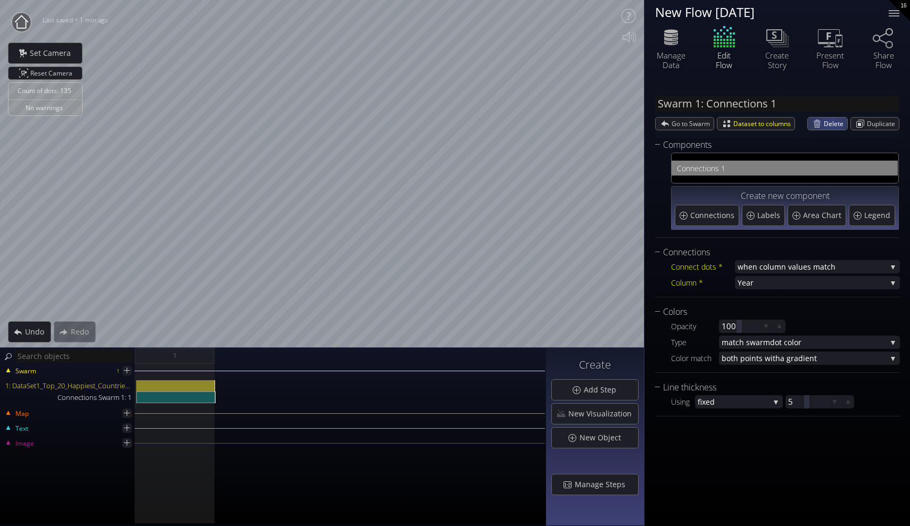
click at [832, 122] on span "Delete" at bounding box center [835, 124] width 23 height 12
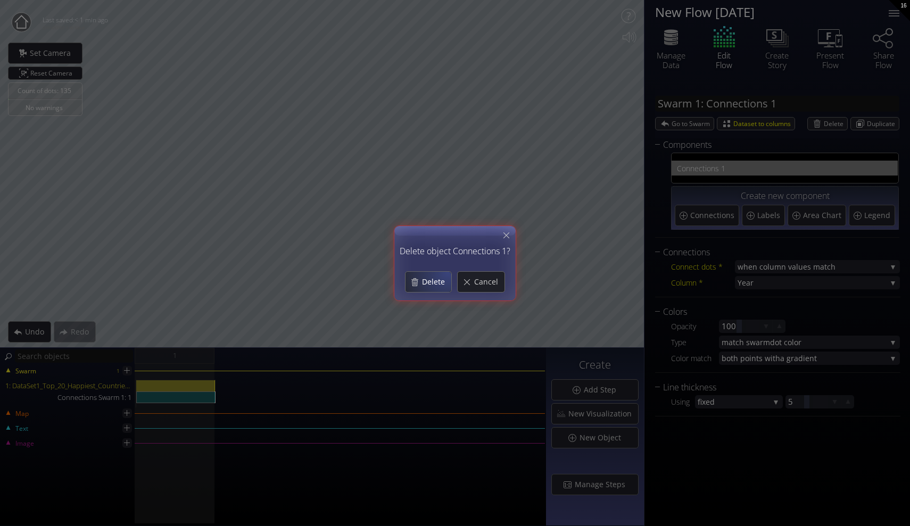
click at [442, 275] on div "Delete" at bounding box center [429, 282] width 46 height 20
